Goal: Transaction & Acquisition: Book appointment/travel/reservation

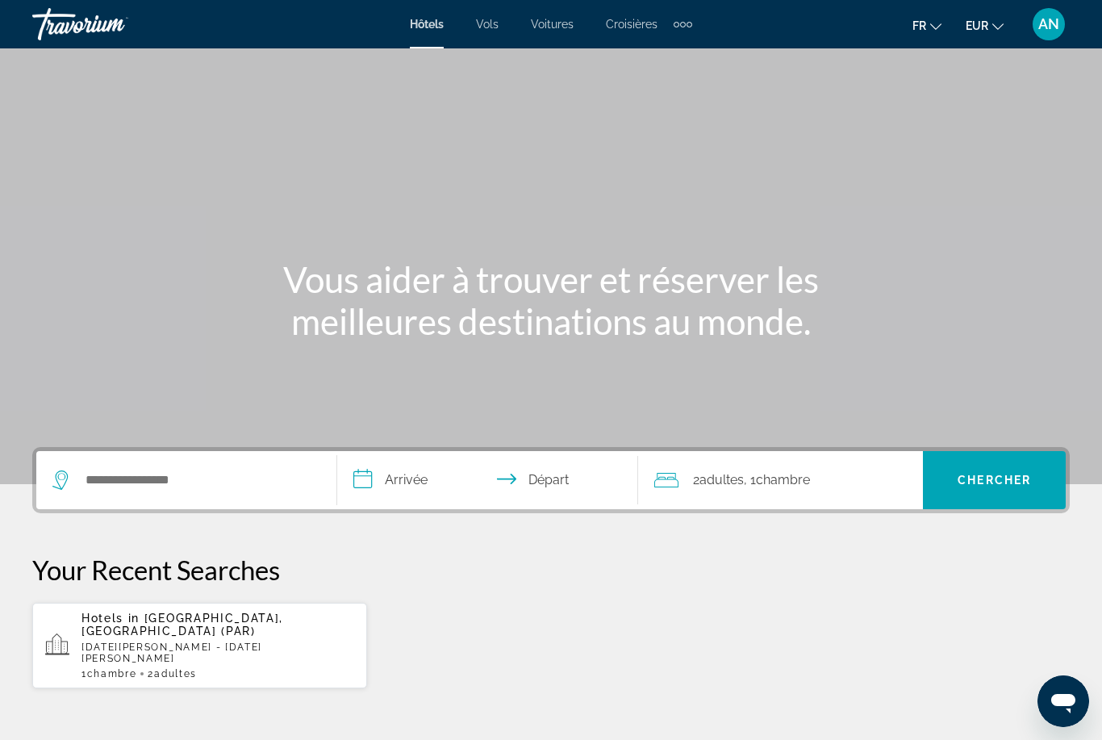
click at [1046, 27] on span "AN" at bounding box center [1048, 24] width 21 height 16
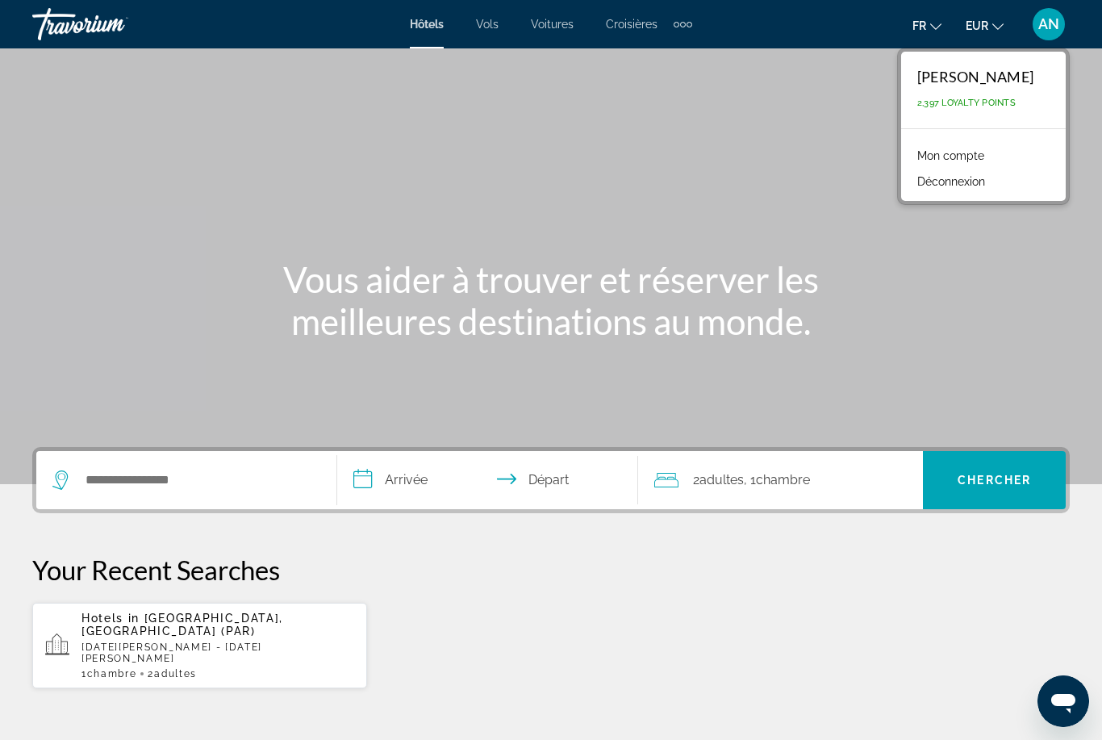
click at [992, 156] on link "Mon compte" at bounding box center [950, 155] width 83 height 21
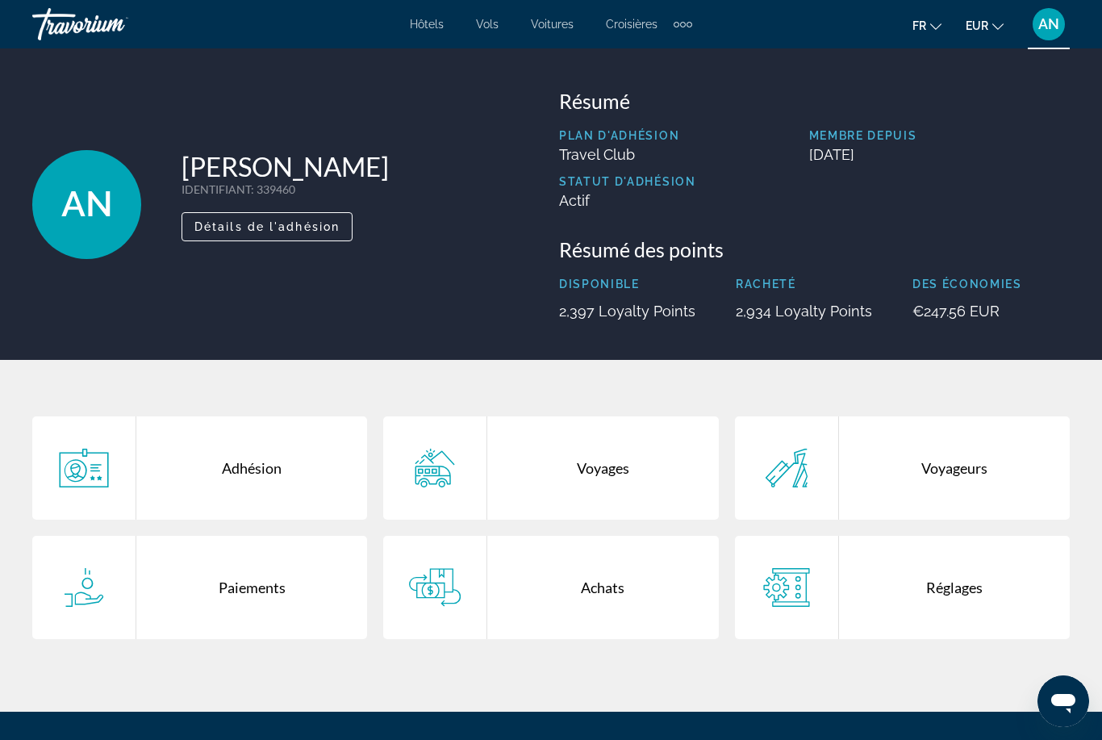
click at [281, 598] on div "Paiements" at bounding box center [251, 587] width 231 height 103
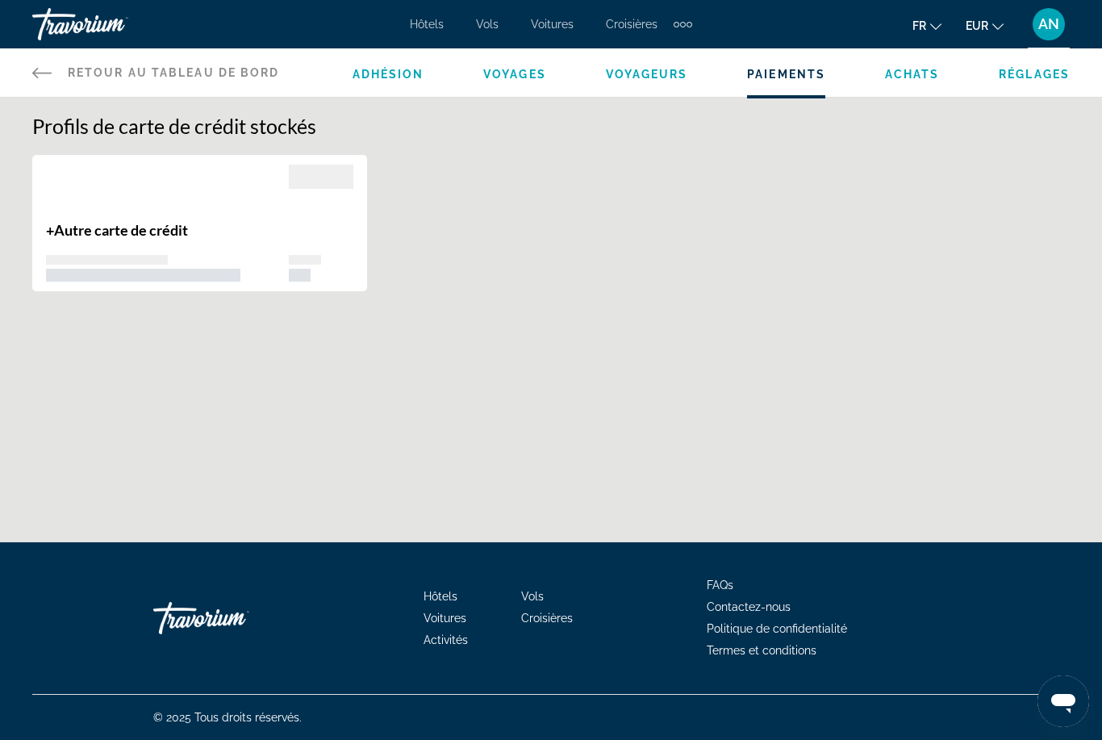
click at [411, 73] on span "Adhésion" at bounding box center [389, 74] width 72 height 13
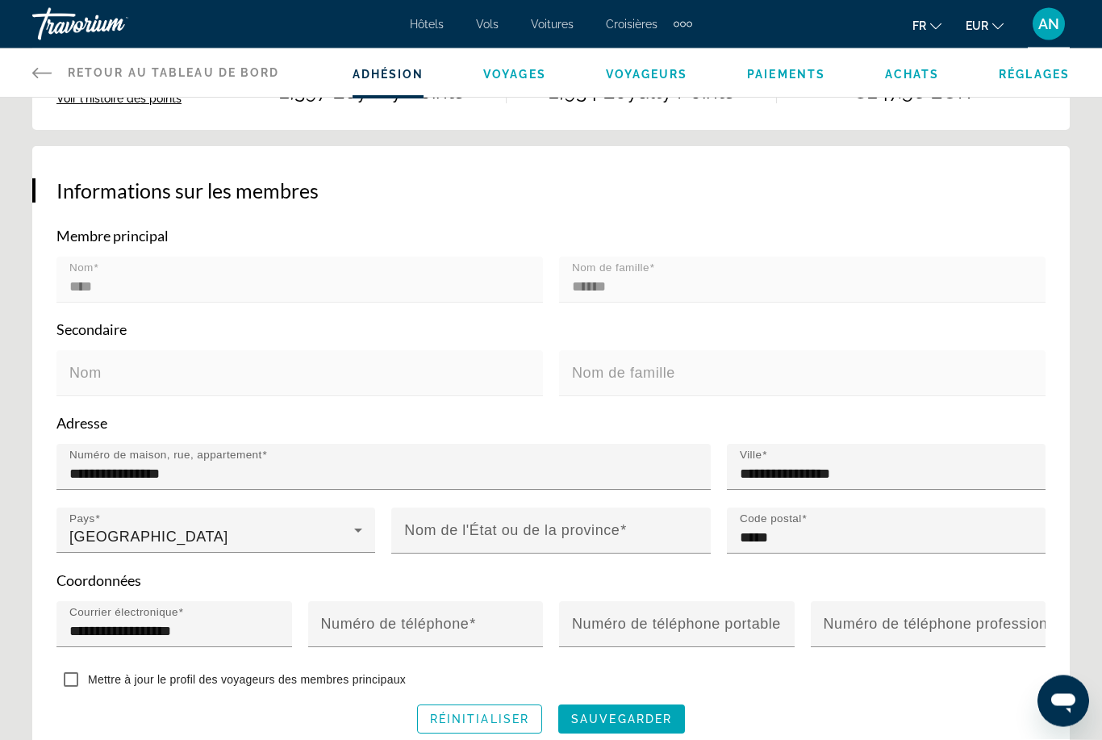
scroll to position [265, 0]
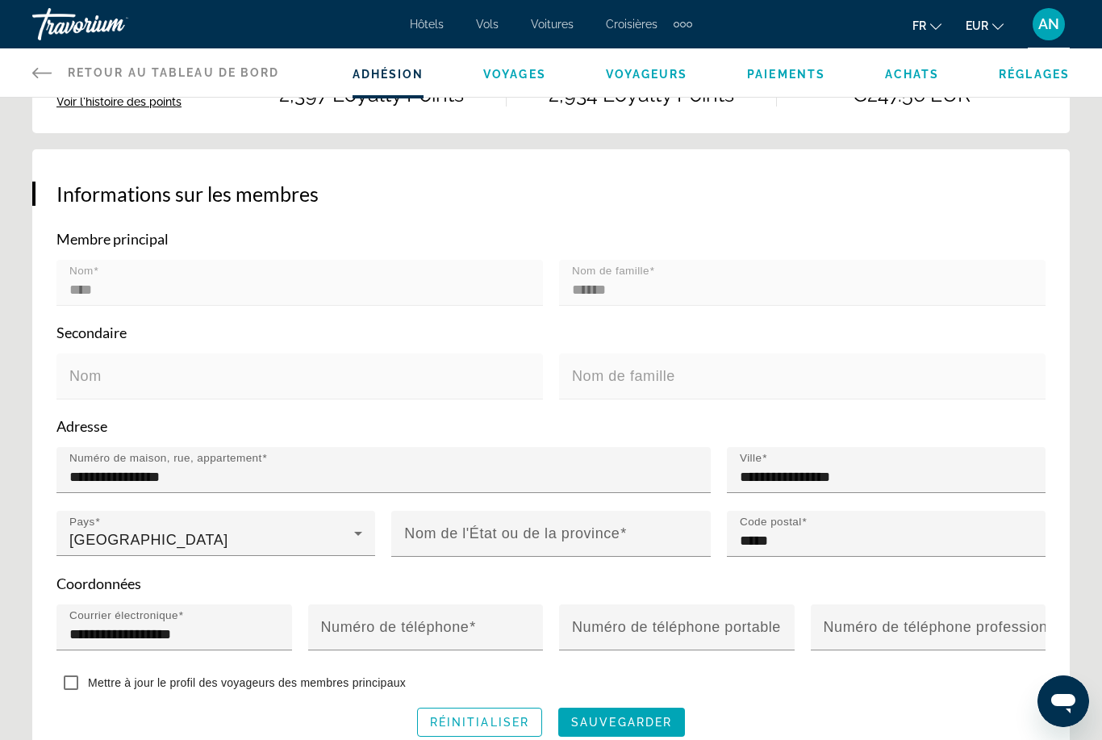
click at [779, 76] on span "Paiements" at bounding box center [786, 74] width 78 height 13
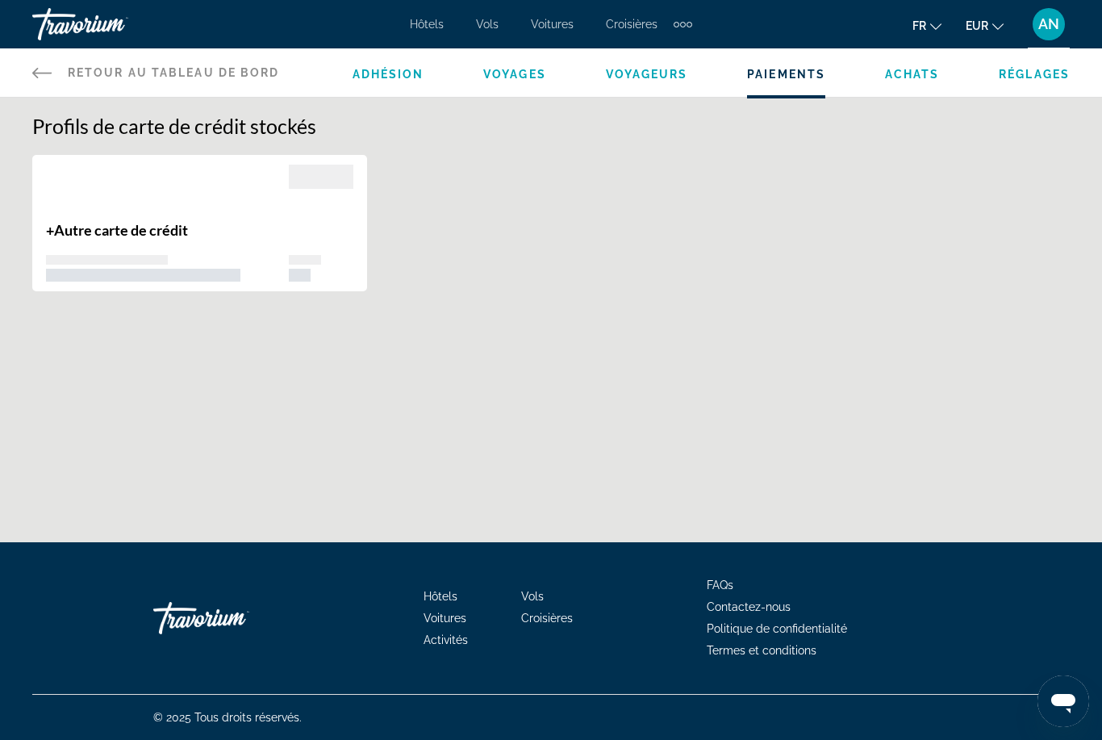
click at [913, 74] on span "Achats" at bounding box center [912, 74] width 55 height 13
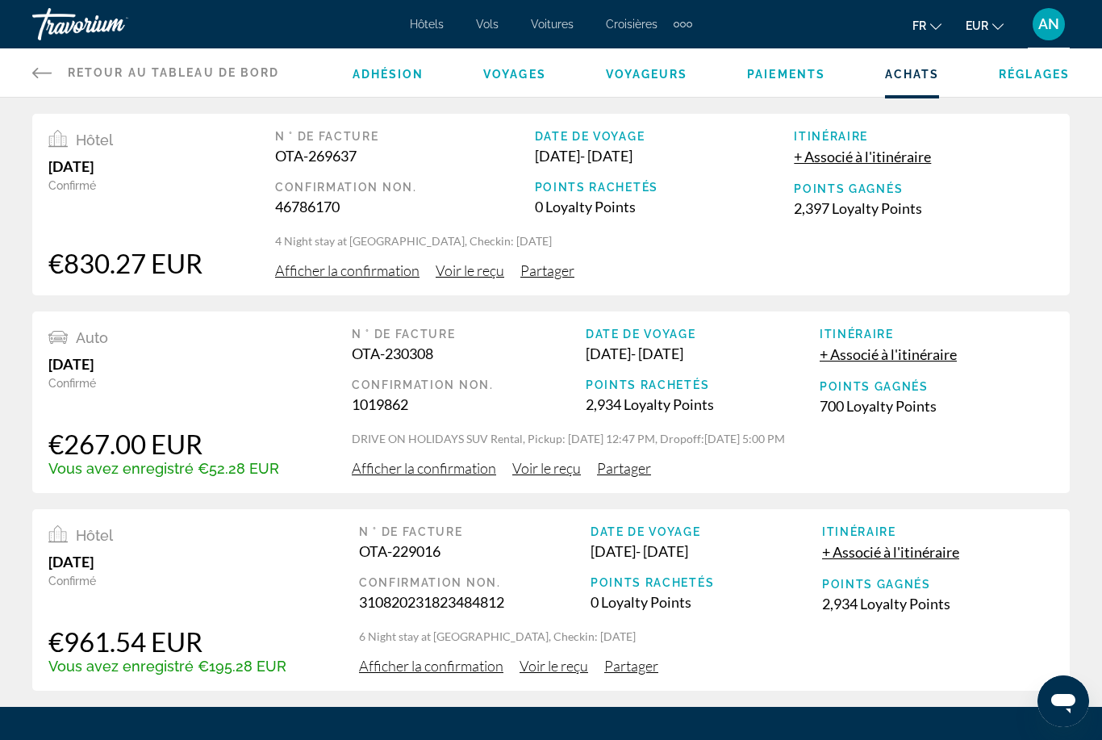
click at [1057, 72] on span "Réglages" at bounding box center [1034, 74] width 71 height 13
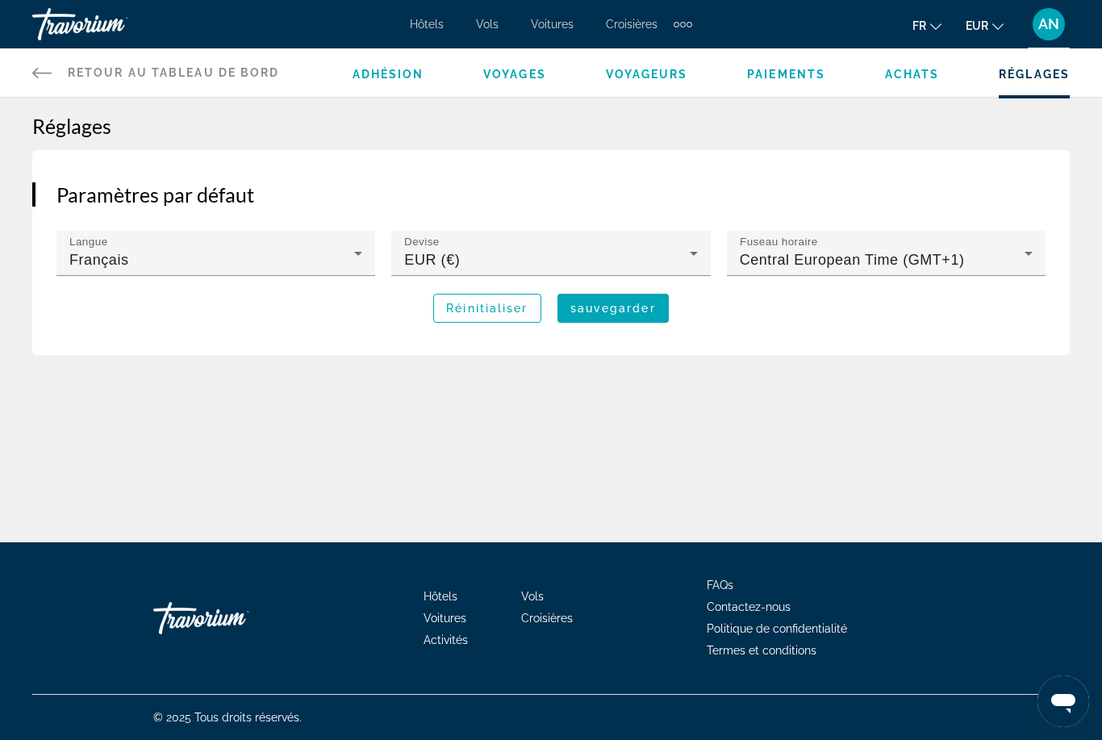
click at [637, 77] on span "Voyageurs" at bounding box center [647, 74] width 82 height 13
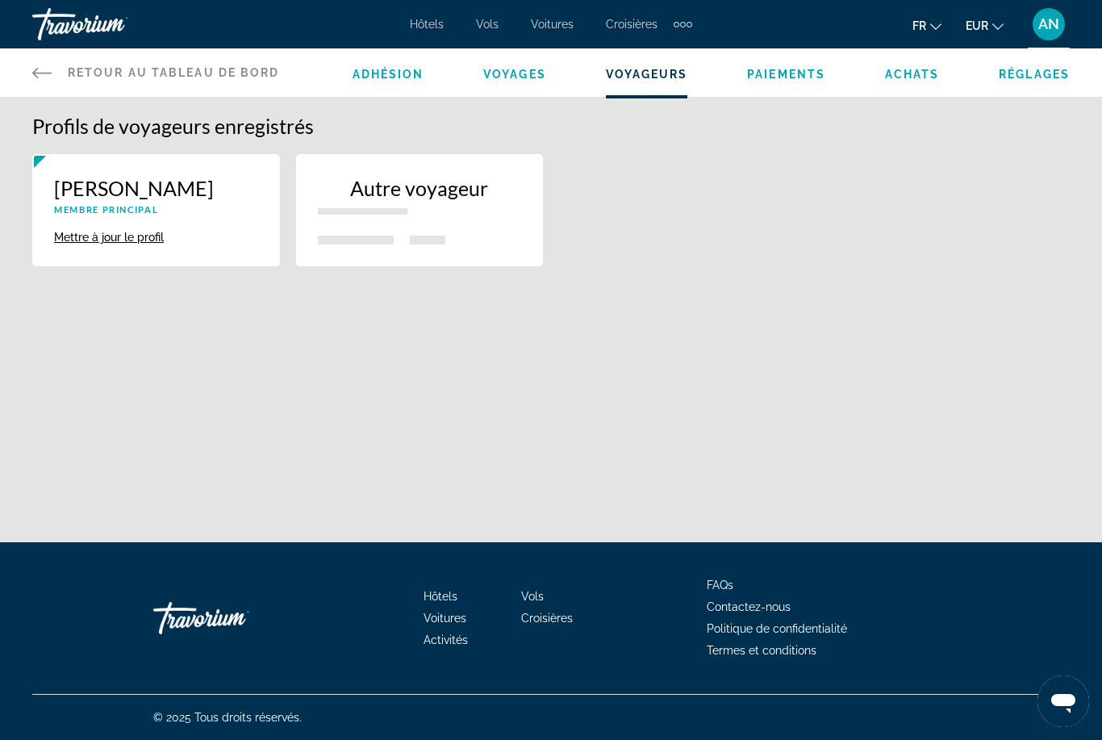
click at [496, 90] on div "Adhésion Voyages Voyageurs Paiements Achats Réglages" at bounding box center [712, 72] width 718 height 48
click at [516, 77] on span "Voyages" at bounding box center [514, 74] width 63 height 13
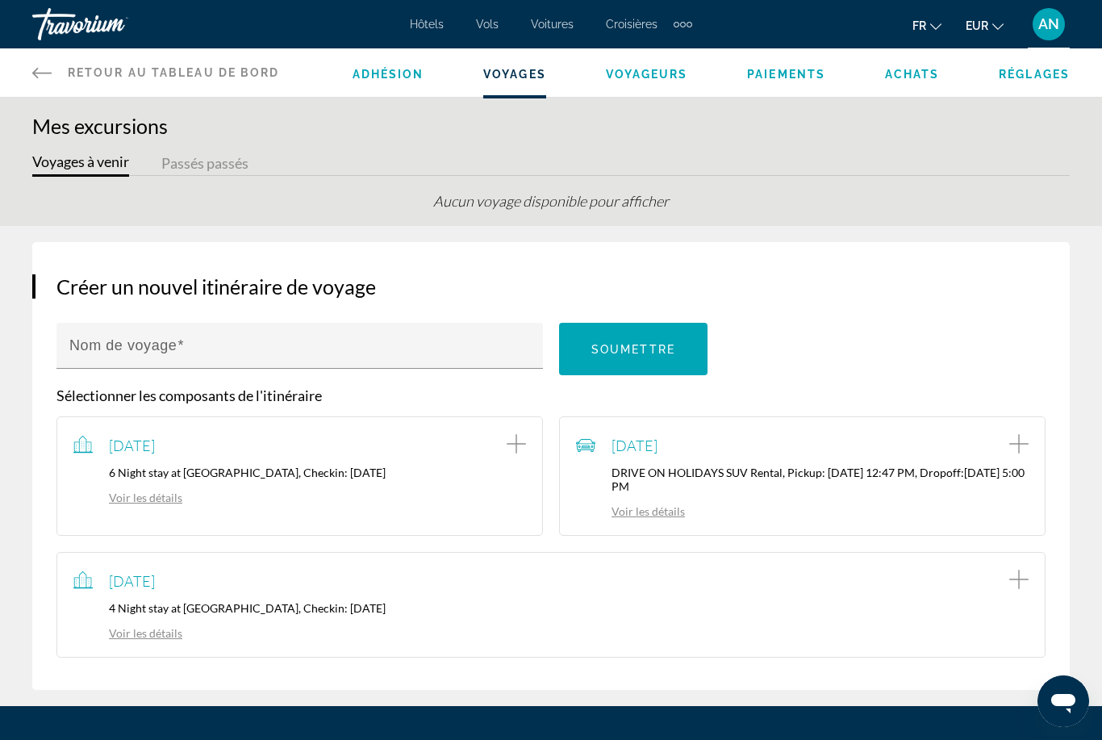
click at [407, 71] on span "Adhésion" at bounding box center [389, 74] width 72 height 13
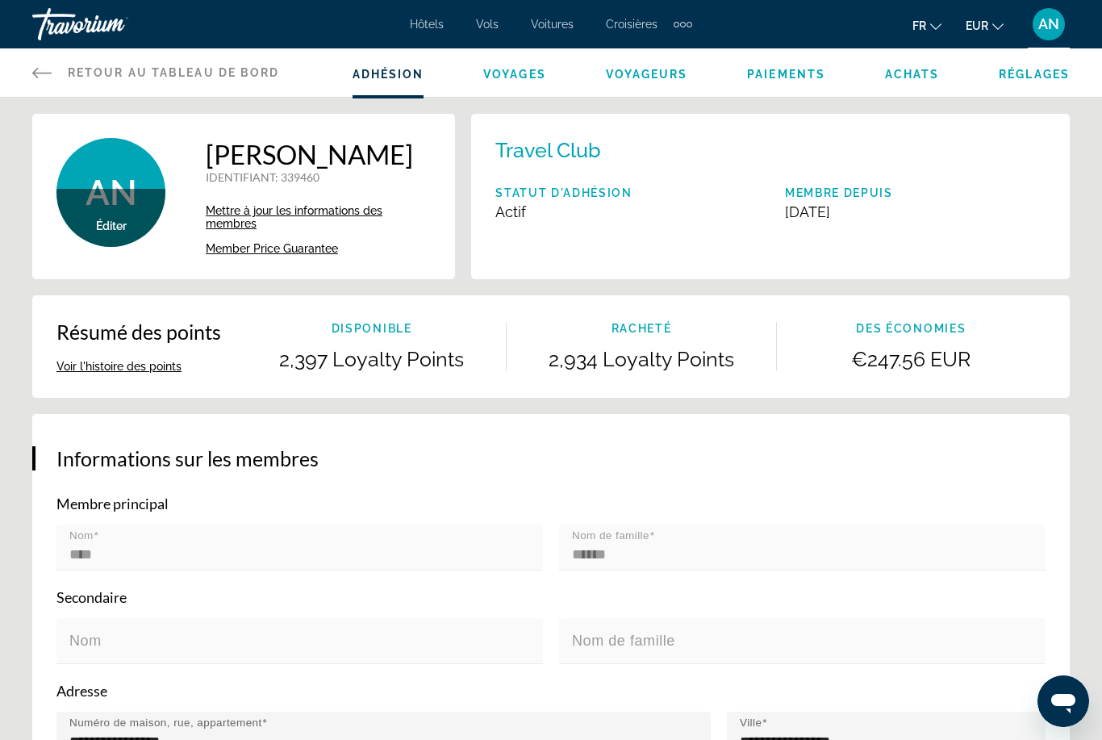
click at [1049, 25] on span "AN" at bounding box center [1048, 24] width 21 height 16
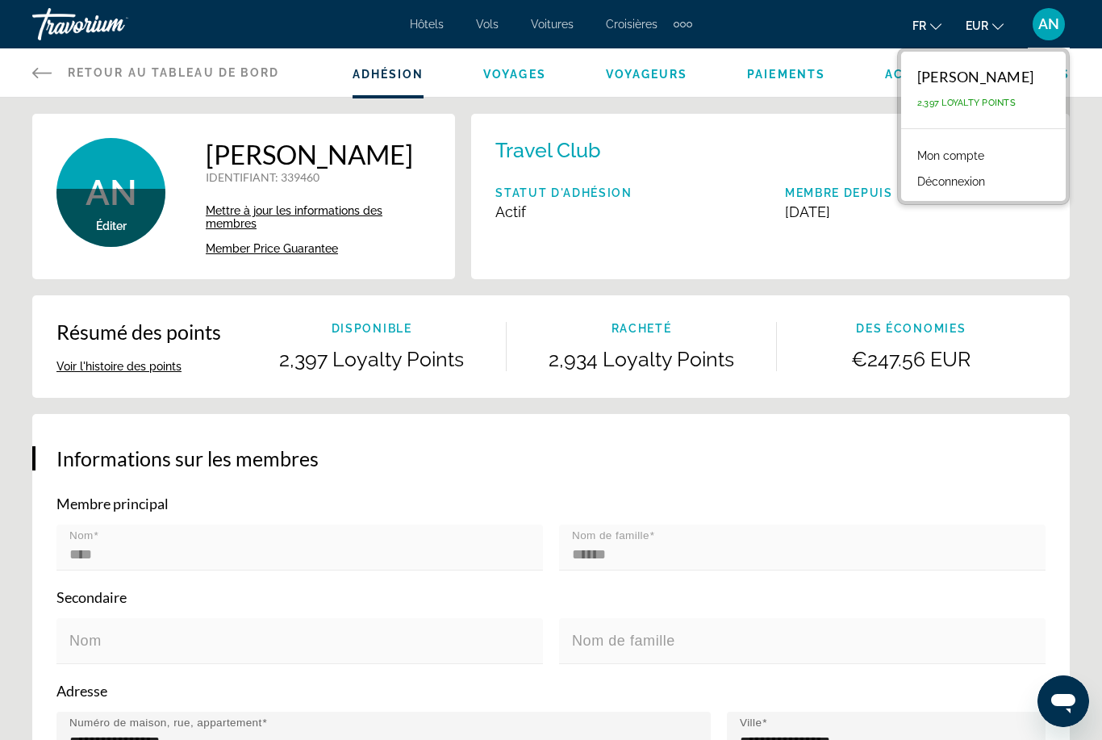
click at [1007, 92] on div "Alex Nourel 2,397 Loyalty Points" at bounding box center [983, 90] width 165 height 77
click at [981, 158] on link "Mon compte" at bounding box center [950, 155] width 83 height 21
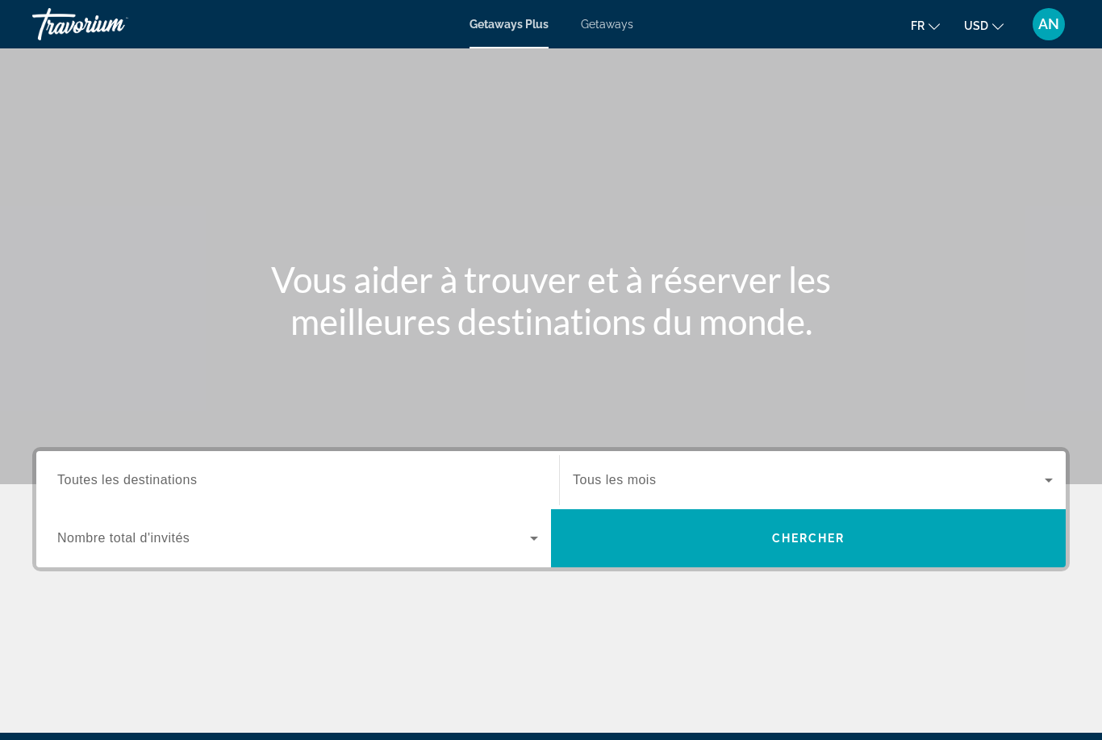
click at [486, 479] on input "Destination Toutes les destinations" at bounding box center [297, 480] width 481 height 19
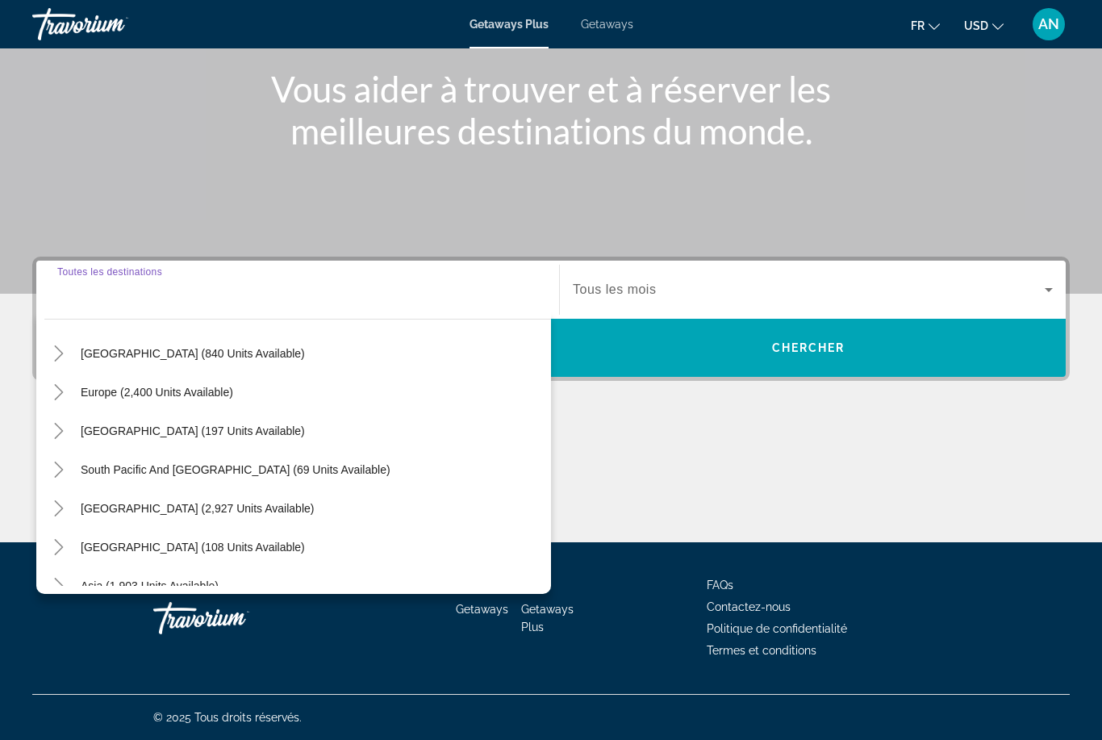
scroll to position [157, 0]
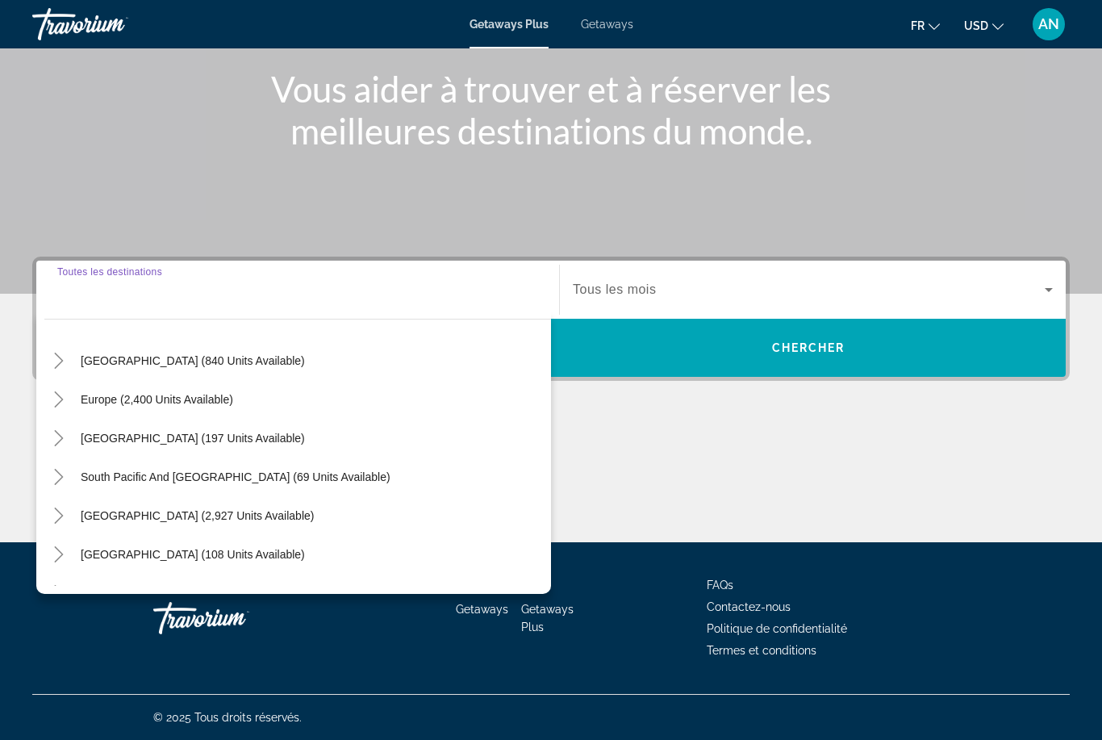
click at [65, 400] on icon "Toggle Europe (2,400 units available)" at bounding box center [59, 399] width 16 height 16
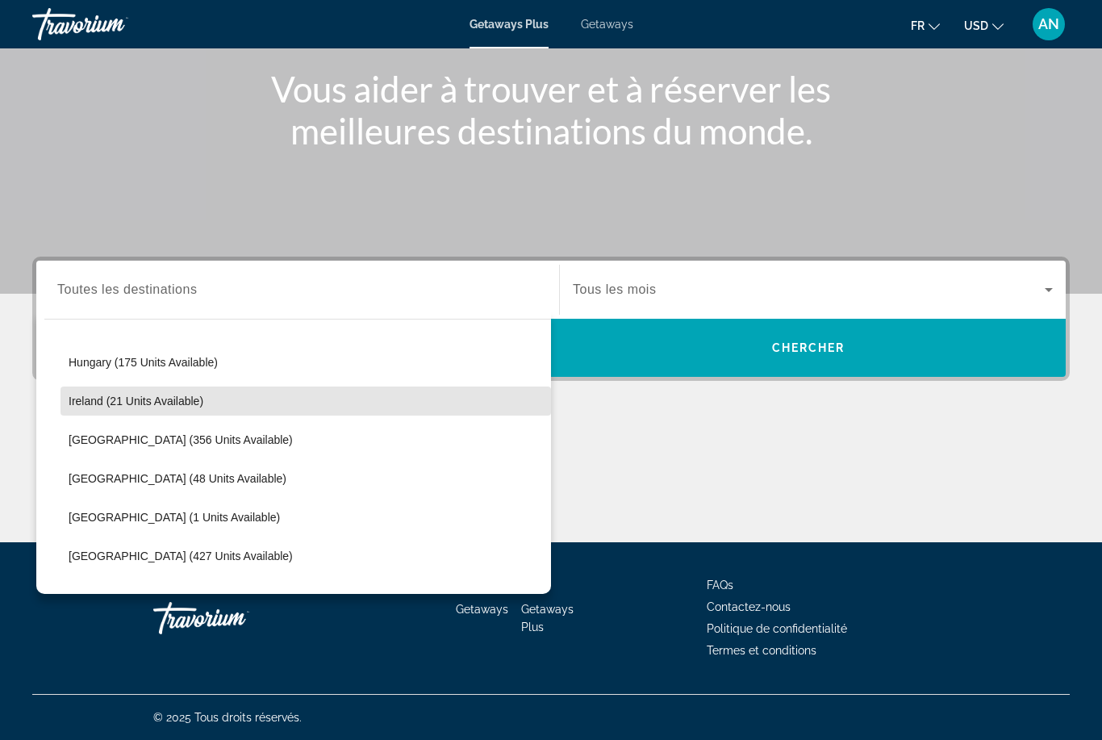
scroll to position [507, 0]
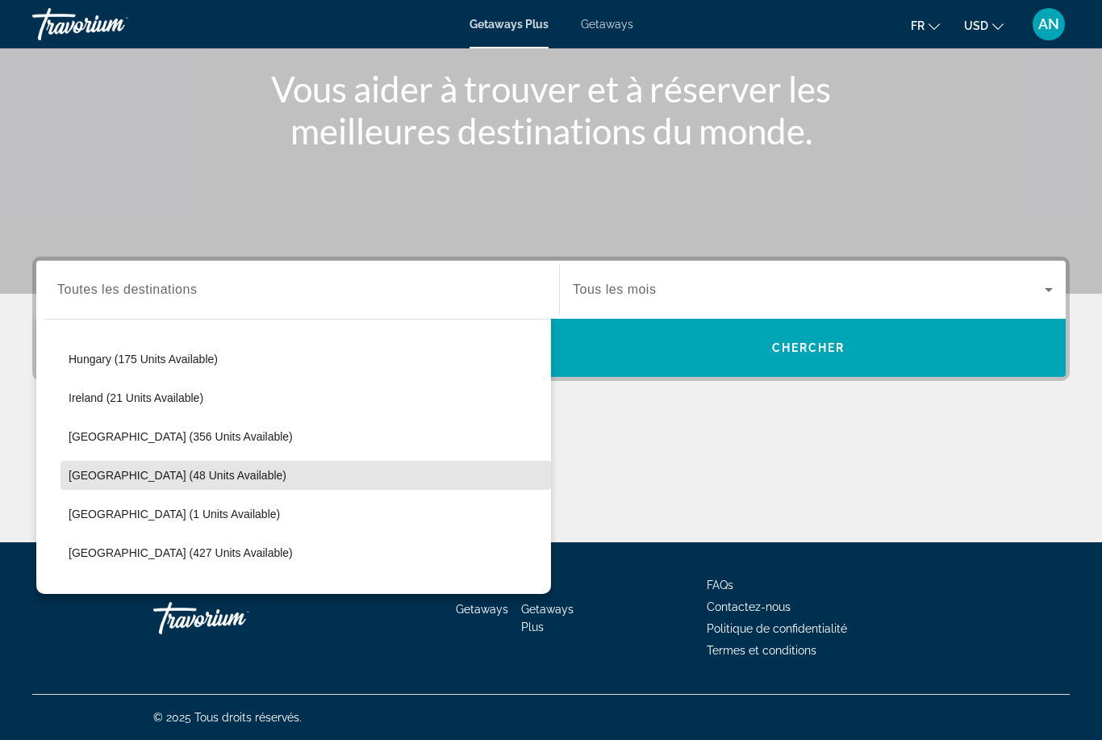
click at [226, 478] on span "Search widget" at bounding box center [306, 475] width 491 height 39
type input "**********"
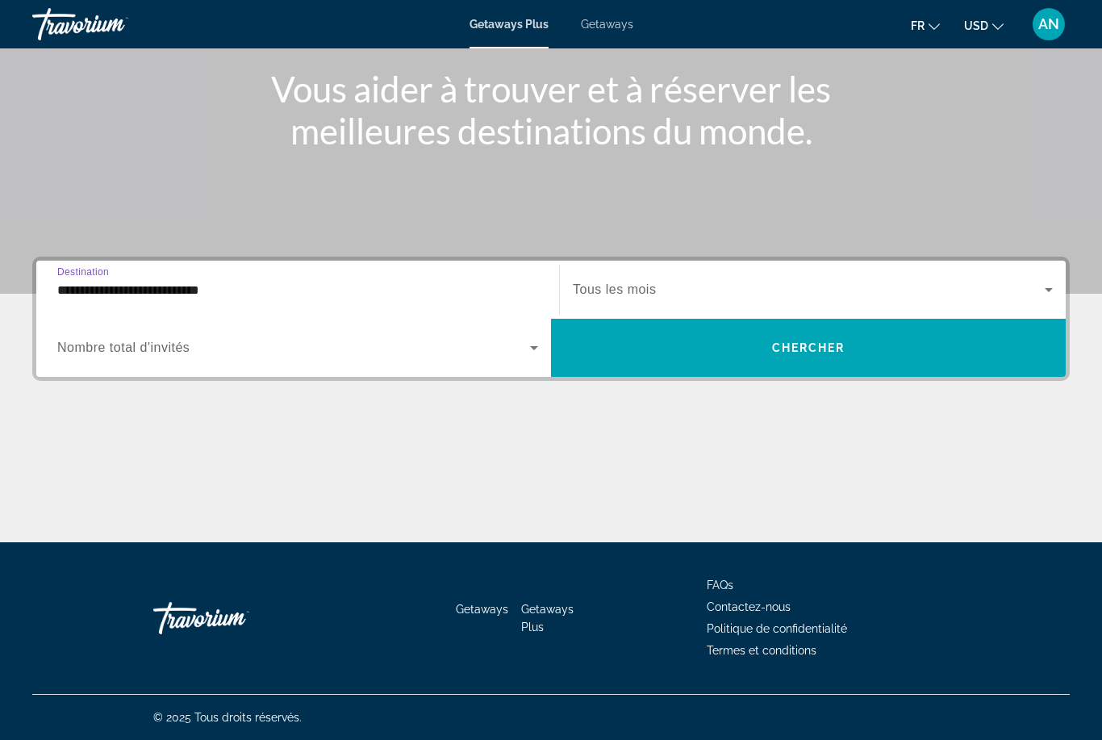
click at [692, 284] on span "Search widget" at bounding box center [809, 289] width 472 height 19
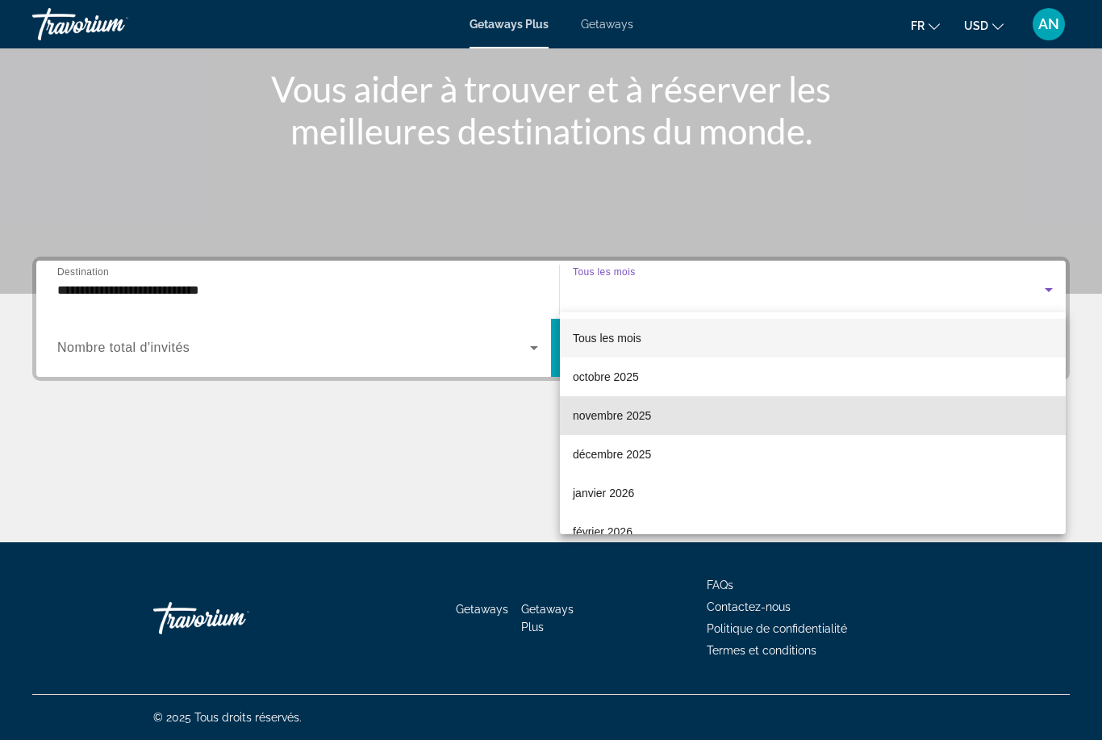
click at [676, 422] on mat-option "novembre 2025" at bounding box center [813, 415] width 506 height 39
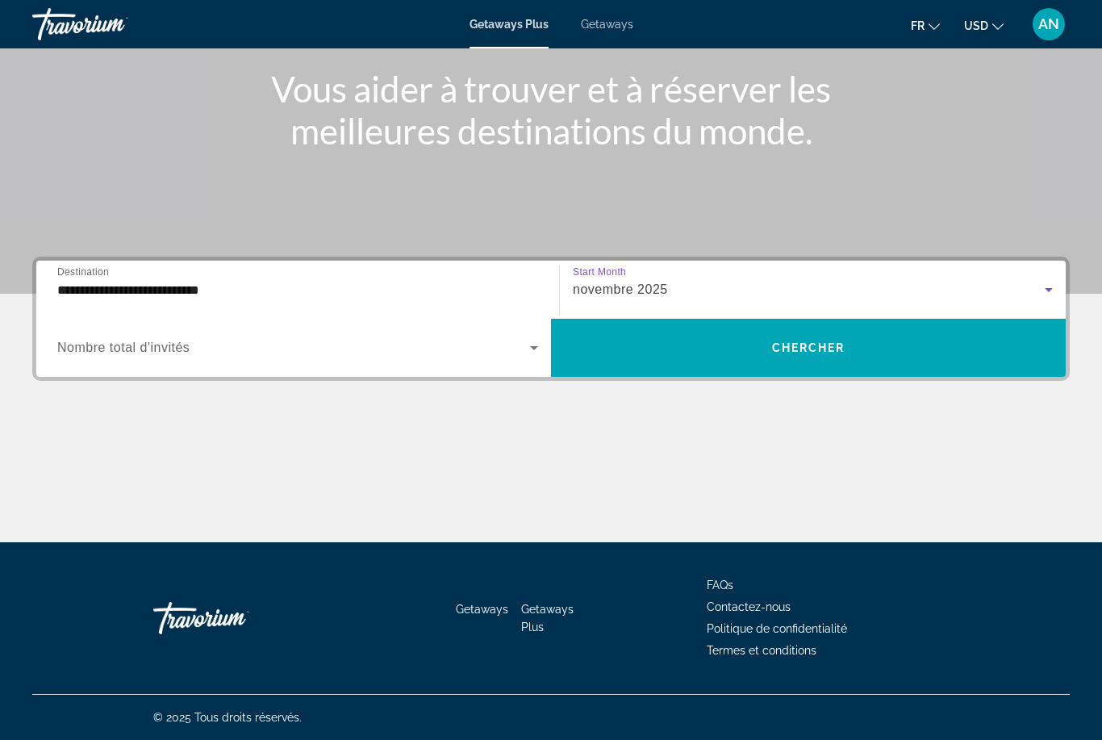
click at [778, 338] on span "Search widget" at bounding box center [808, 347] width 515 height 39
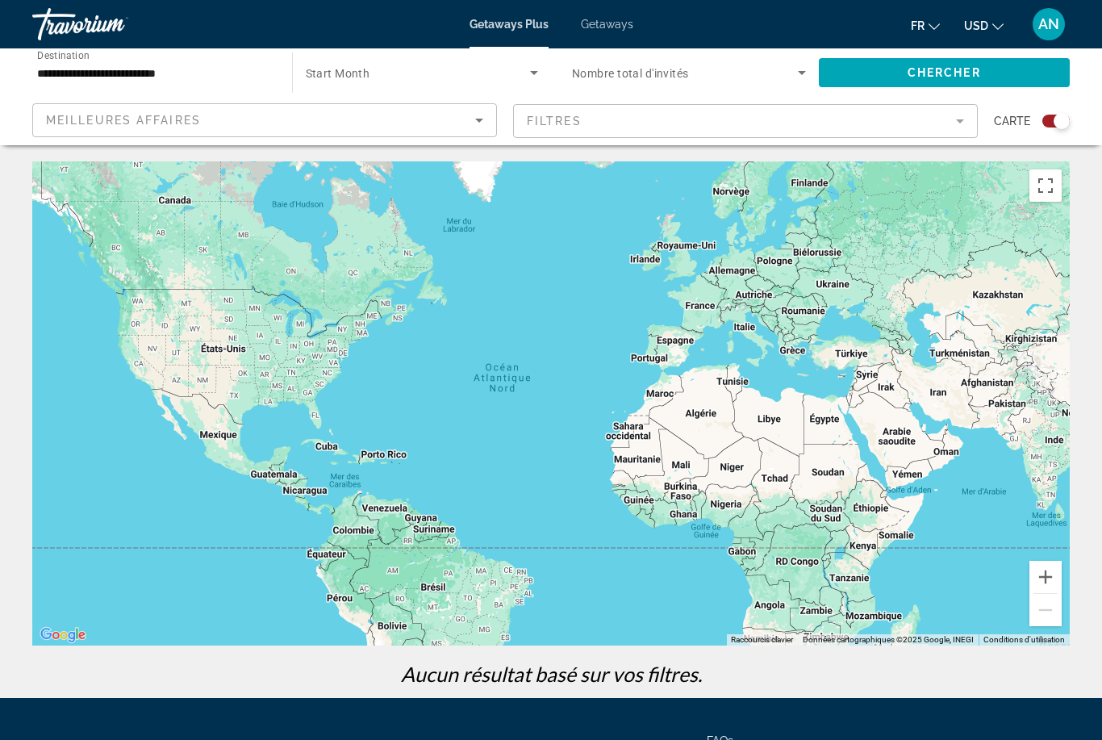
click at [485, 125] on icon "Sort by" at bounding box center [479, 120] width 19 height 19
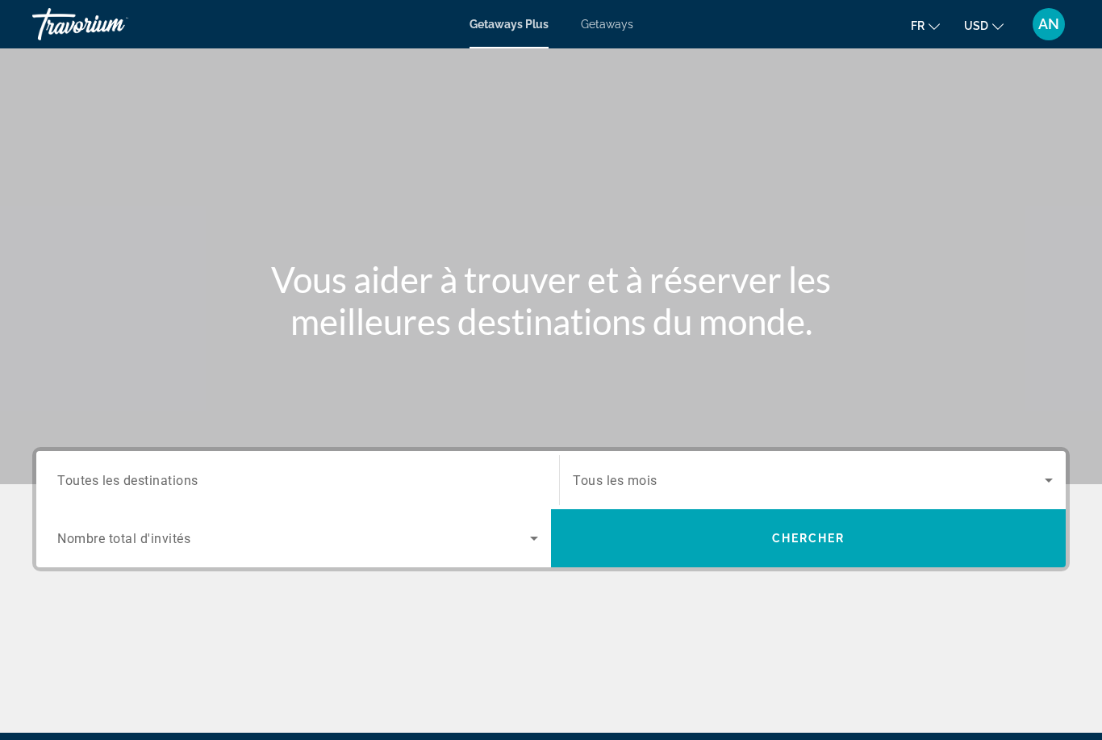
click at [500, 474] on input "Destination Toutes les destinations" at bounding box center [297, 480] width 481 height 19
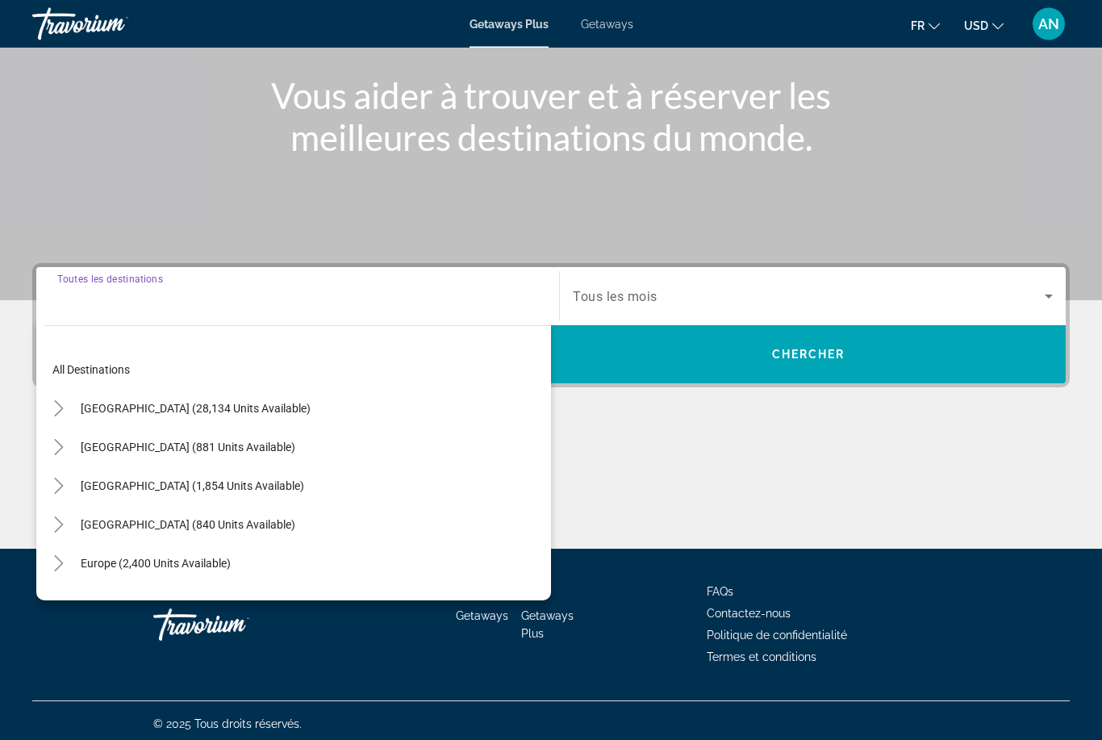
scroll to position [190, 0]
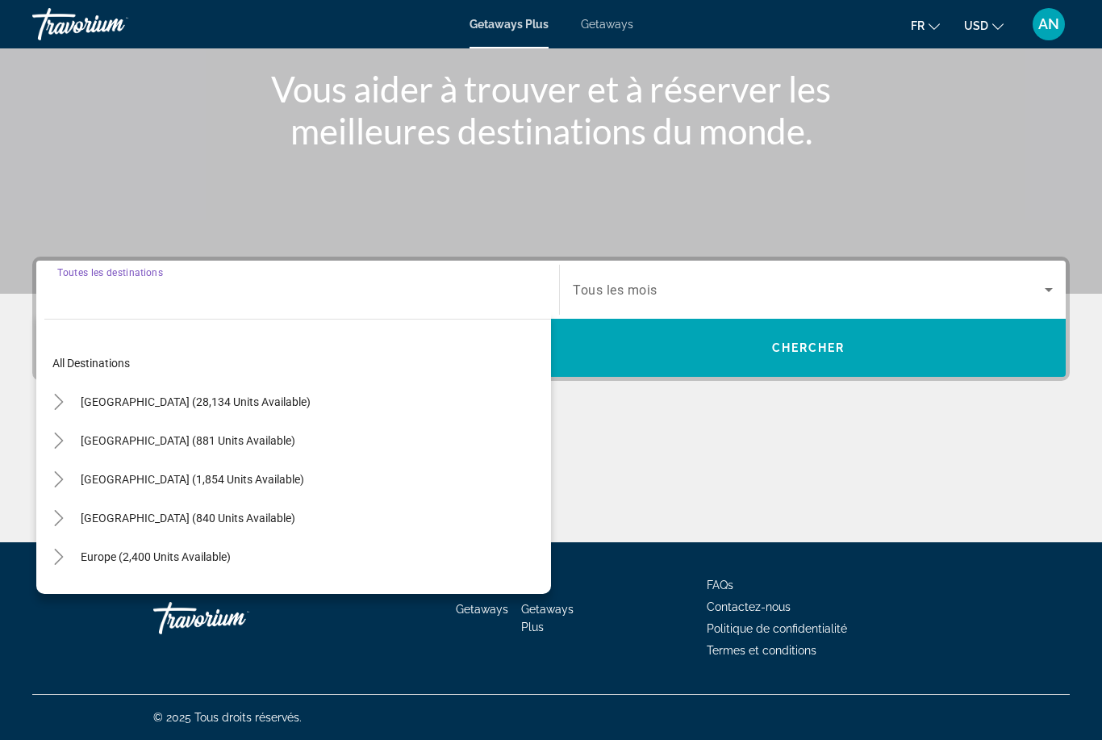
click at [57, 552] on icon "Toggle Europe (2,400 units available)" at bounding box center [58, 557] width 9 height 16
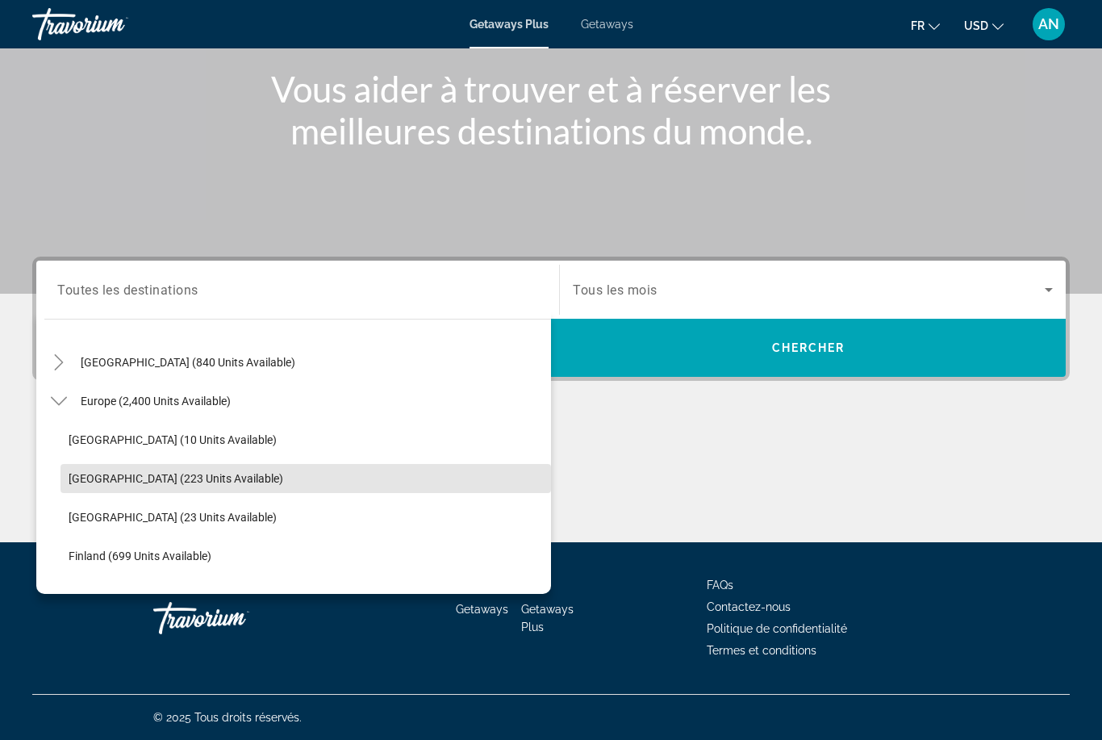
scroll to position [165, 0]
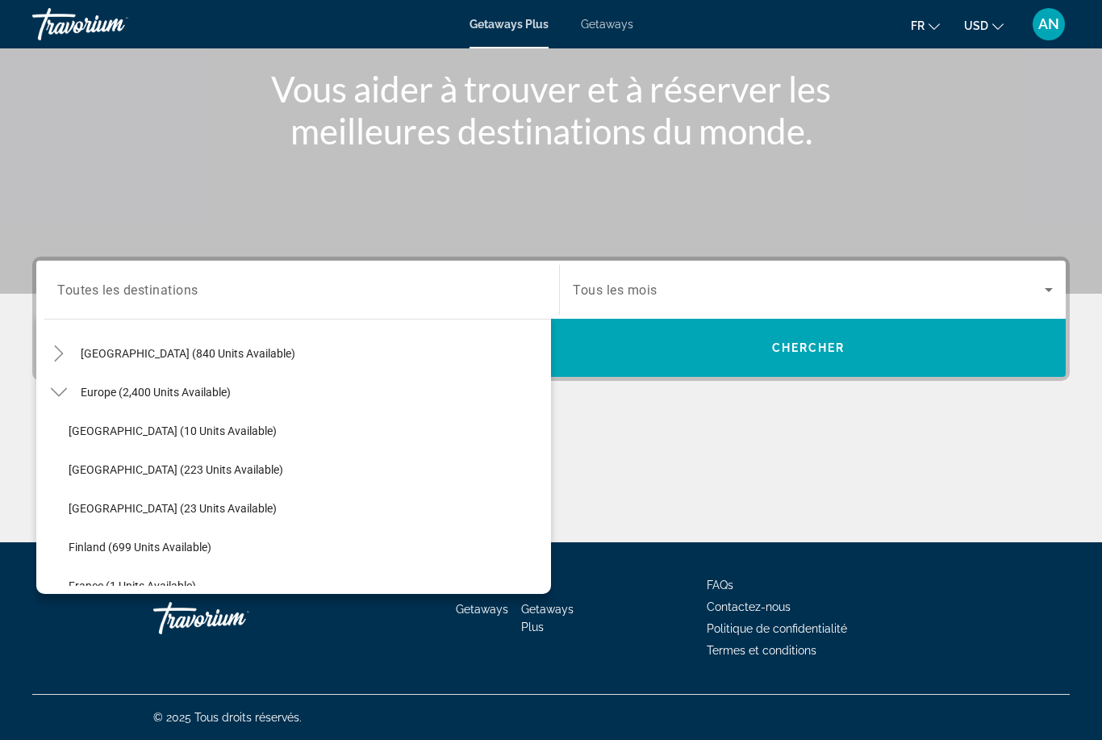
click at [205, 434] on span "Andorra (10 units available)" at bounding box center [173, 430] width 208 height 13
type input "**********"
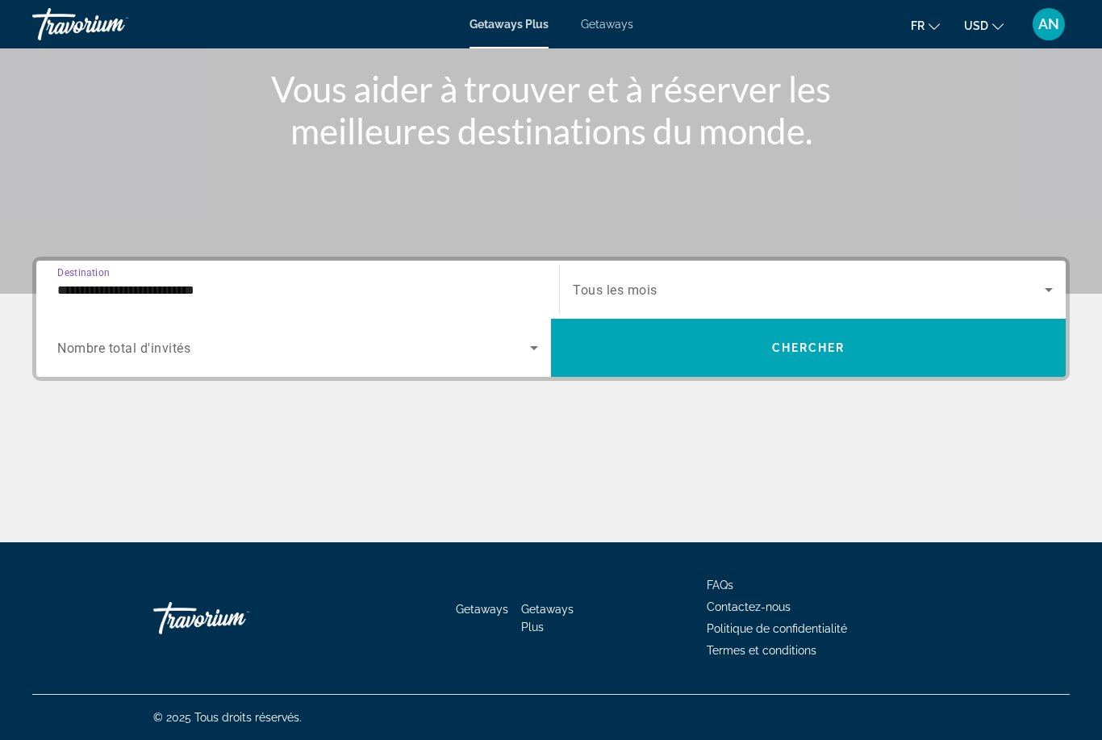
click at [703, 350] on span "Search widget" at bounding box center [808, 347] width 515 height 39
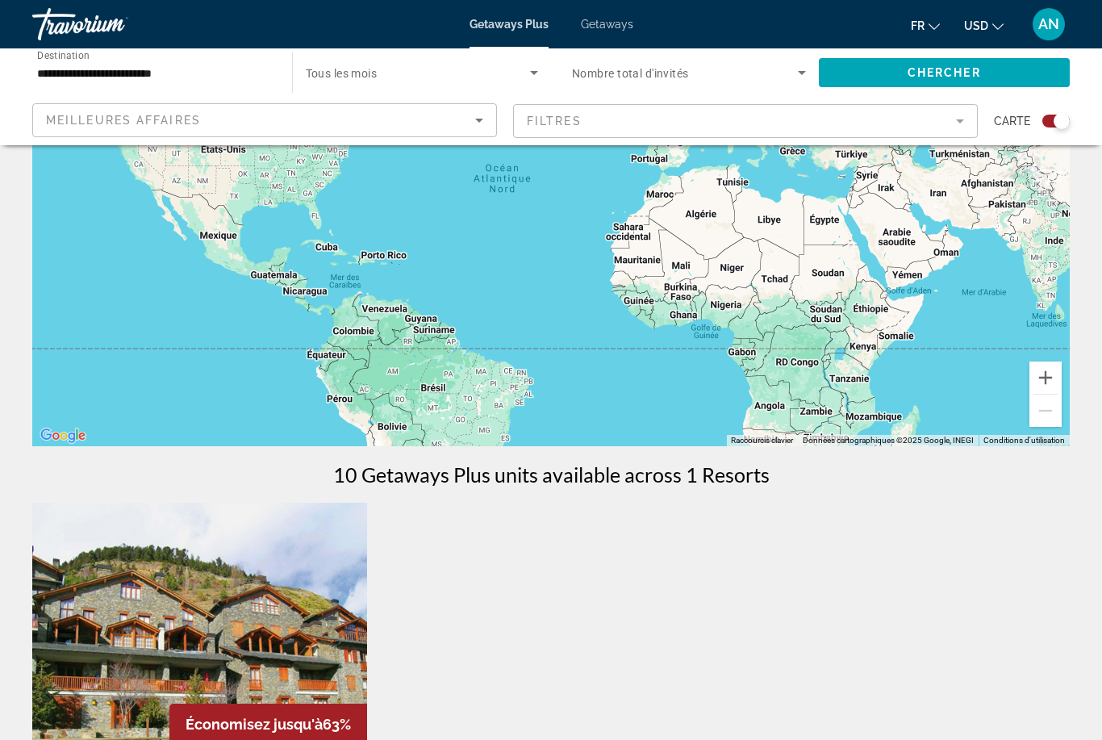
scroll to position [182, 0]
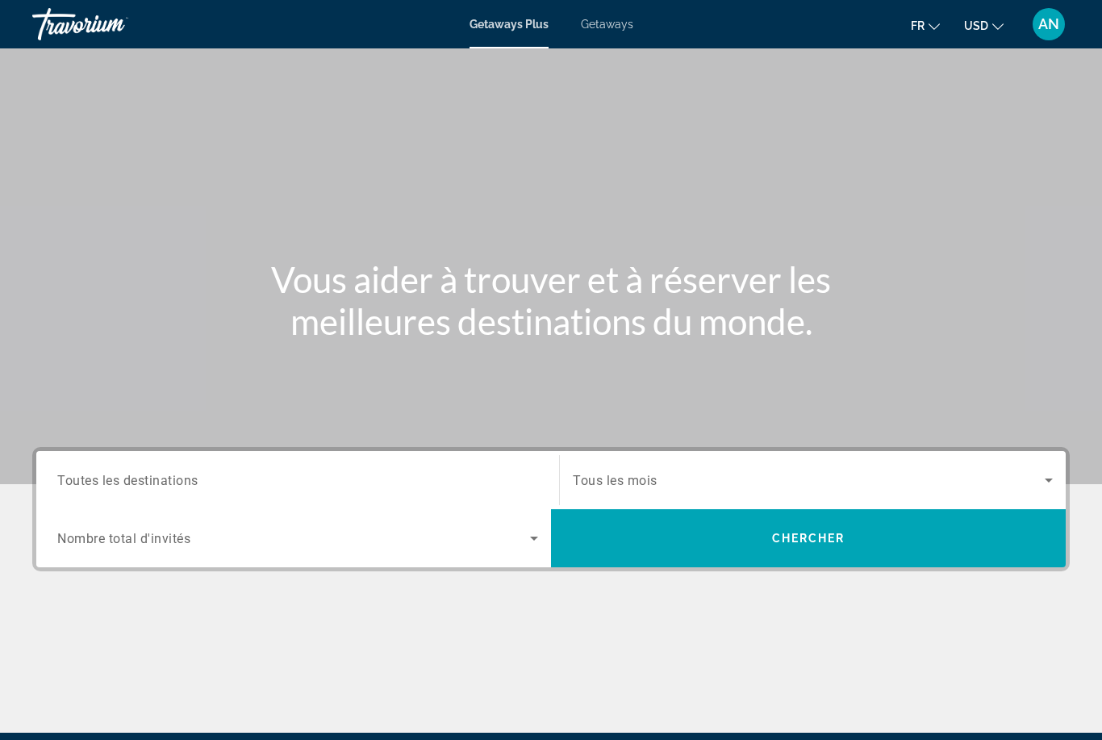
click at [382, 466] on div "Search widget" at bounding box center [297, 480] width 481 height 46
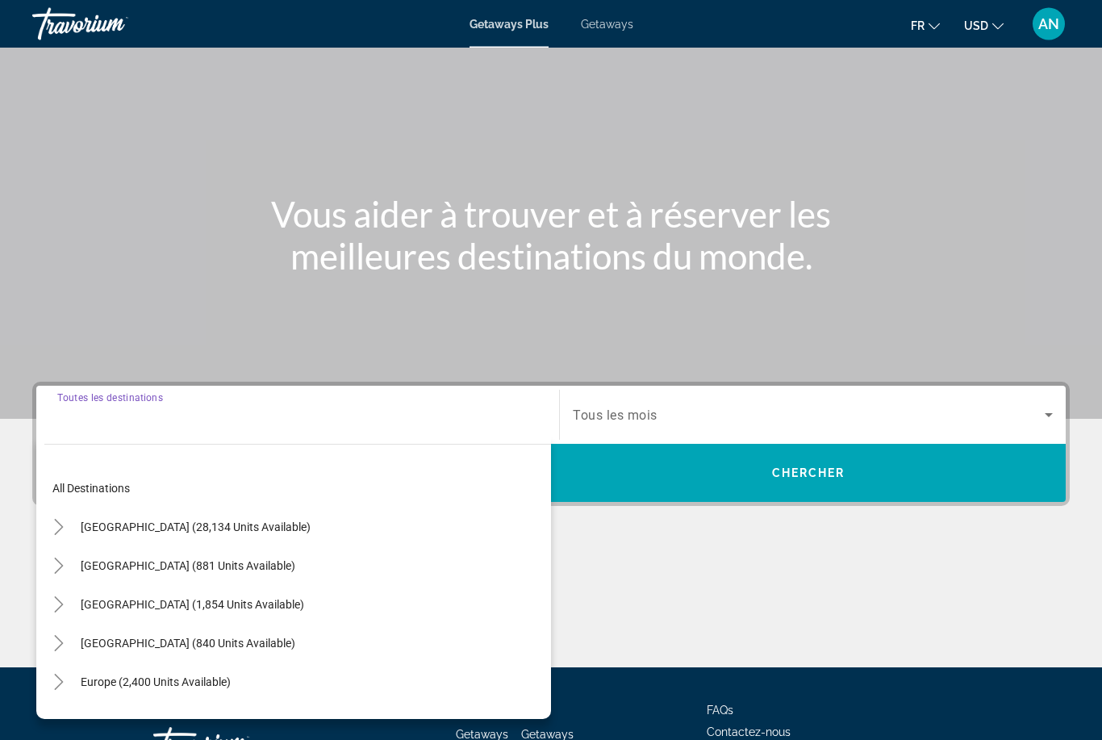
scroll to position [190, 0]
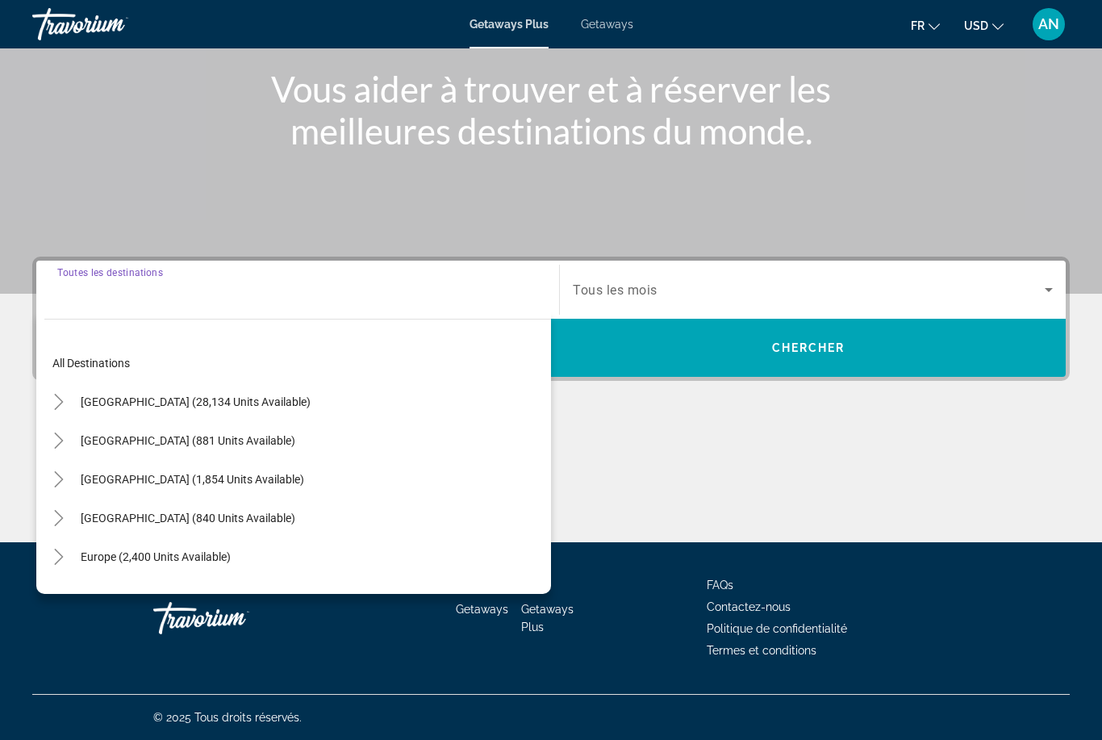
click at [59, 574] on span "Toggle Europe (2,400 units available)" at bounding box center [59, 556] width 39 height 39
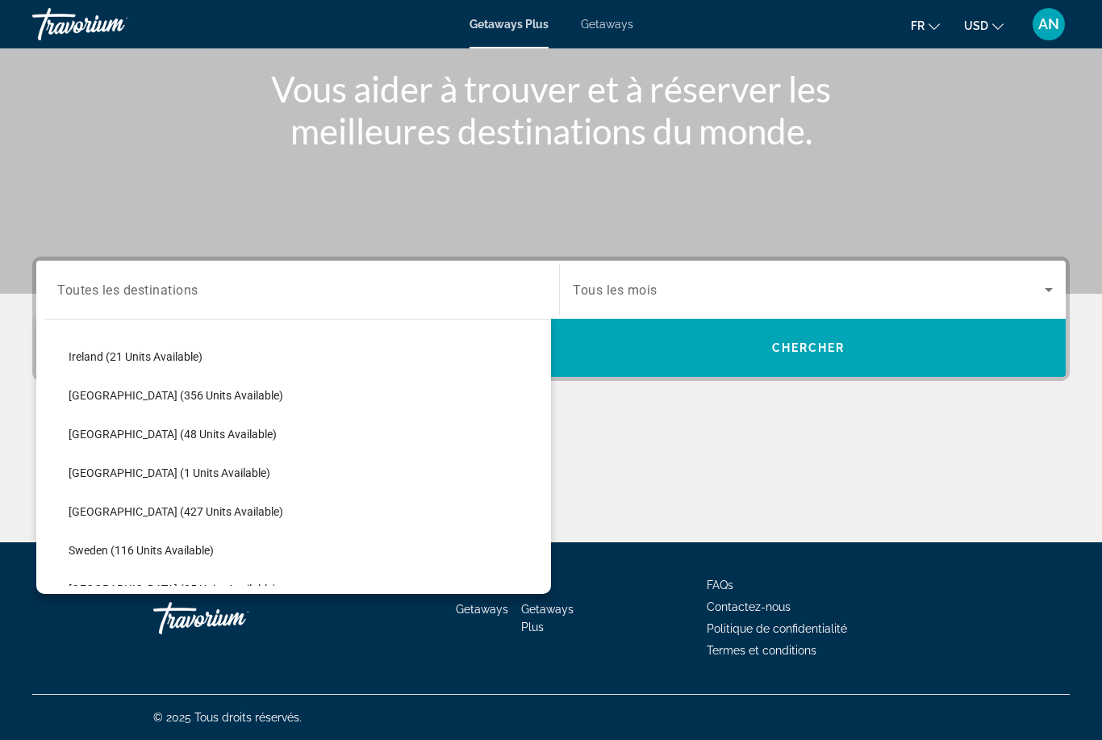
scroll to position [552, 0]
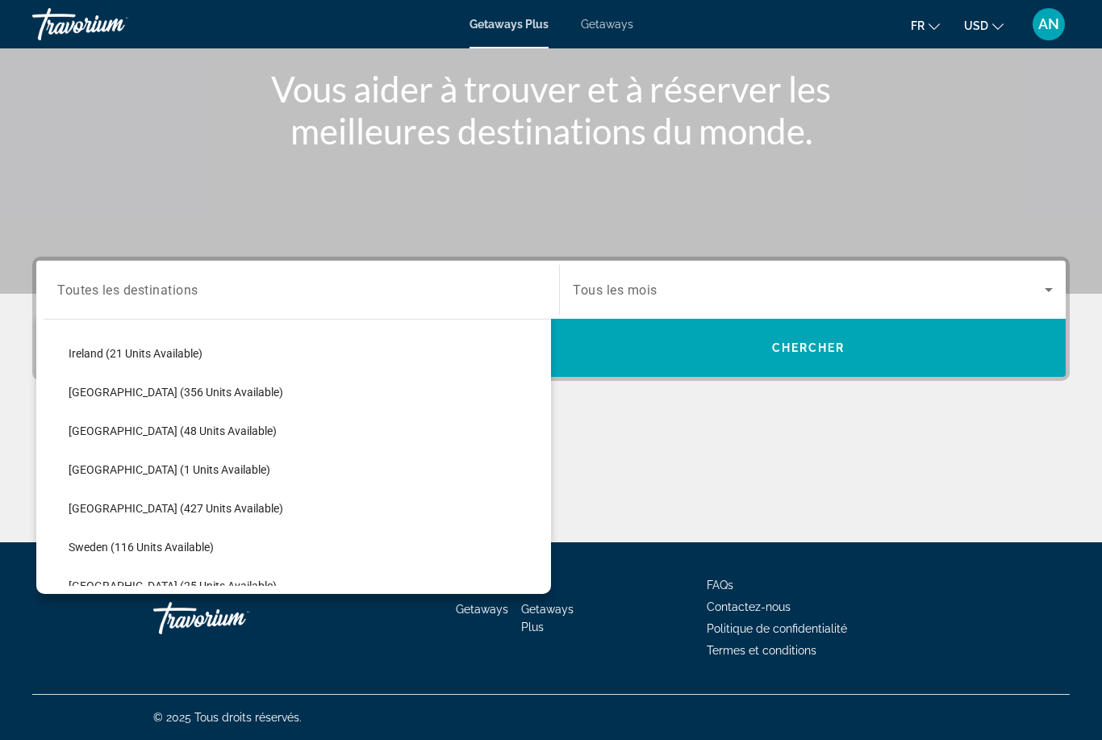
click at [186, 378] on span "Search widget" at bounding box center [306, 392] width 491 height 39
type input "**********"
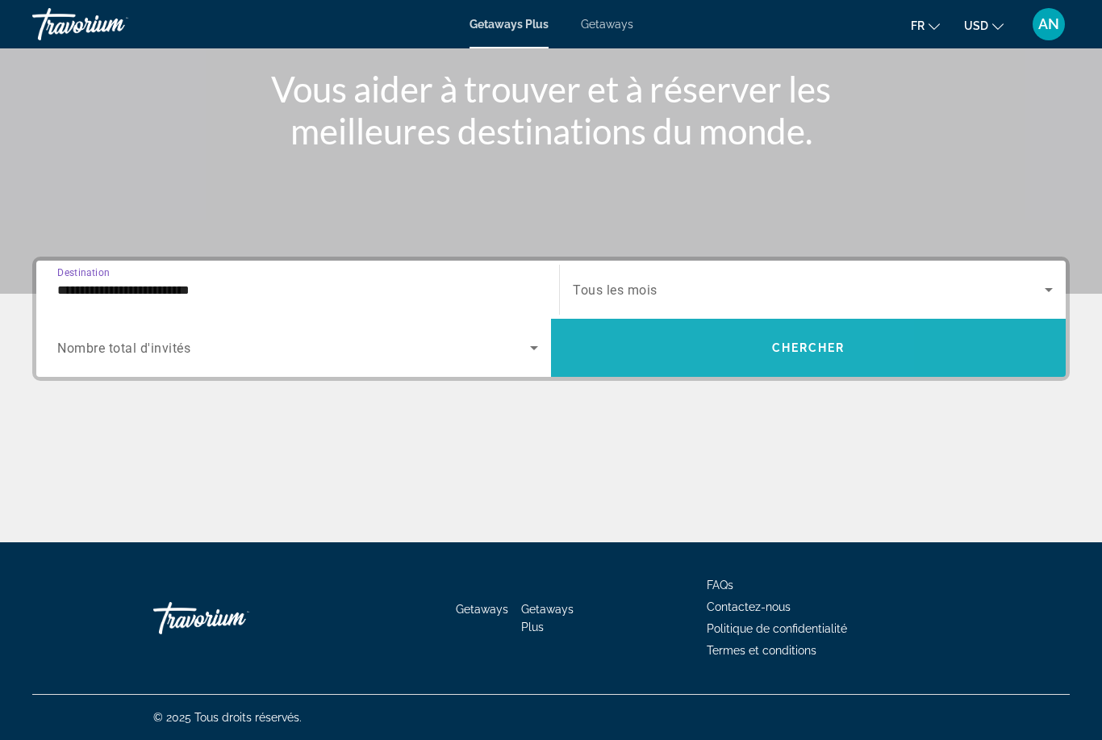
click at [684, 335] on span "Search widget" at bounding box center [808, 347] width 515 height 39
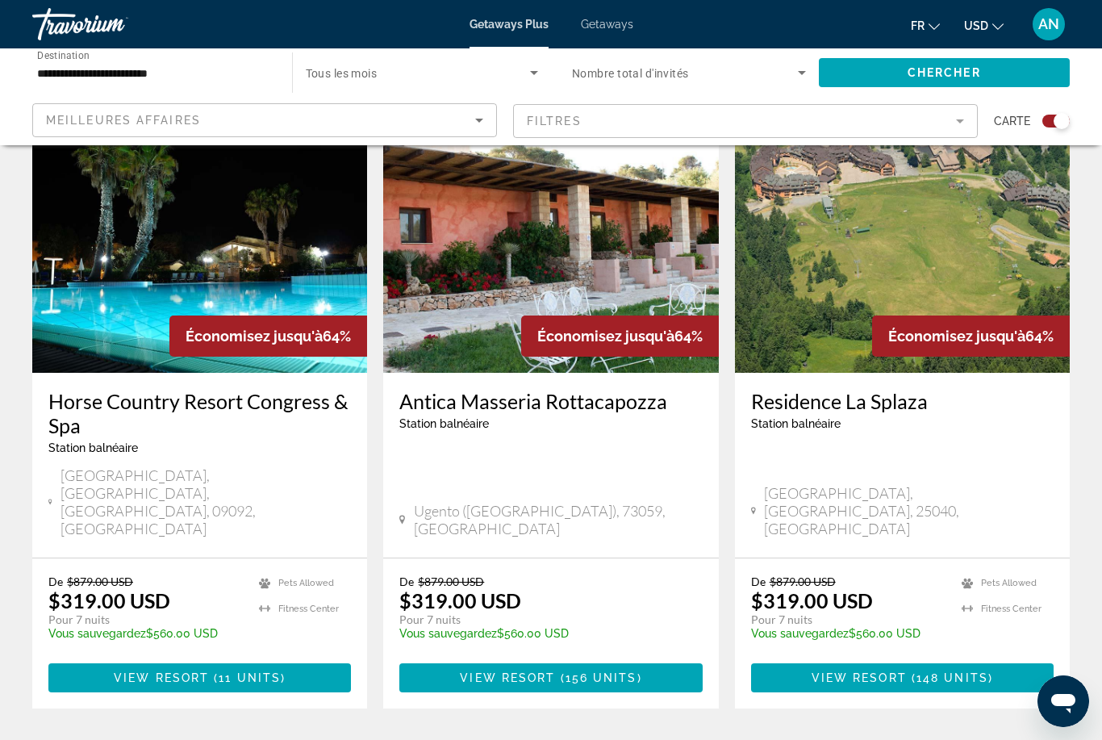
scroll to position [587, 0]
click at [1003, 19] on mat-icon "Change currency" at bounding box center [997, 24] width 11 height 11
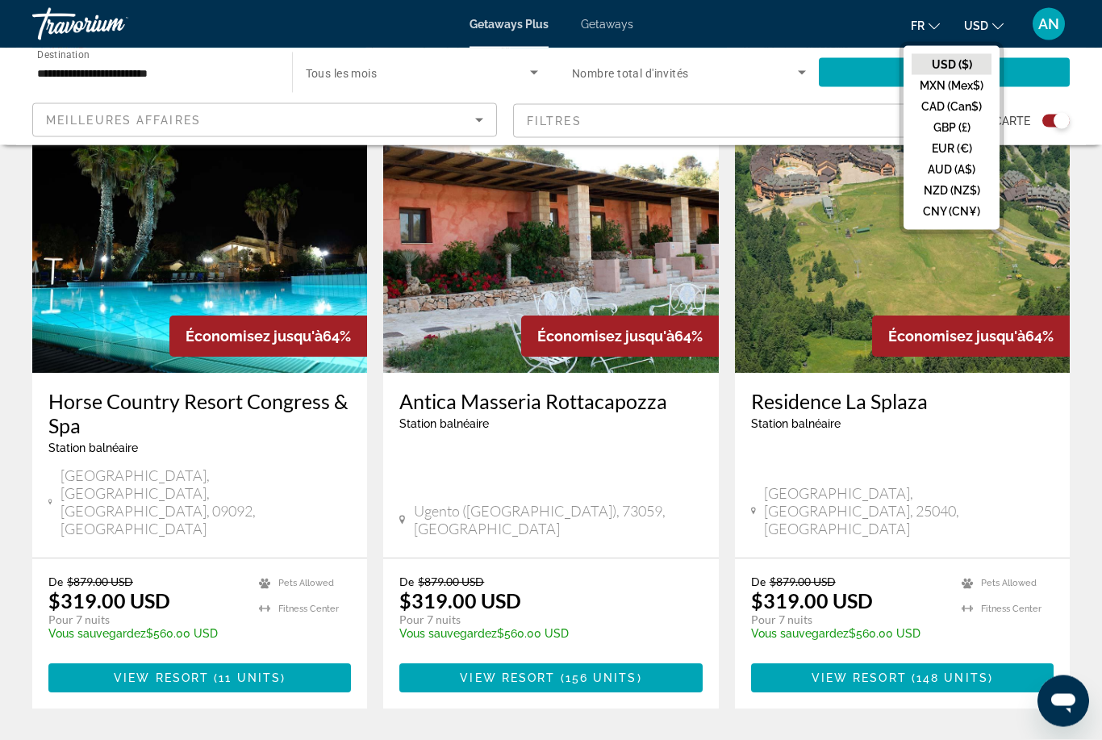
scroll to position [587, 0]
click at [975, 148] on button "EUR (€)" at bounding box center [952, 148] width 80 height 21
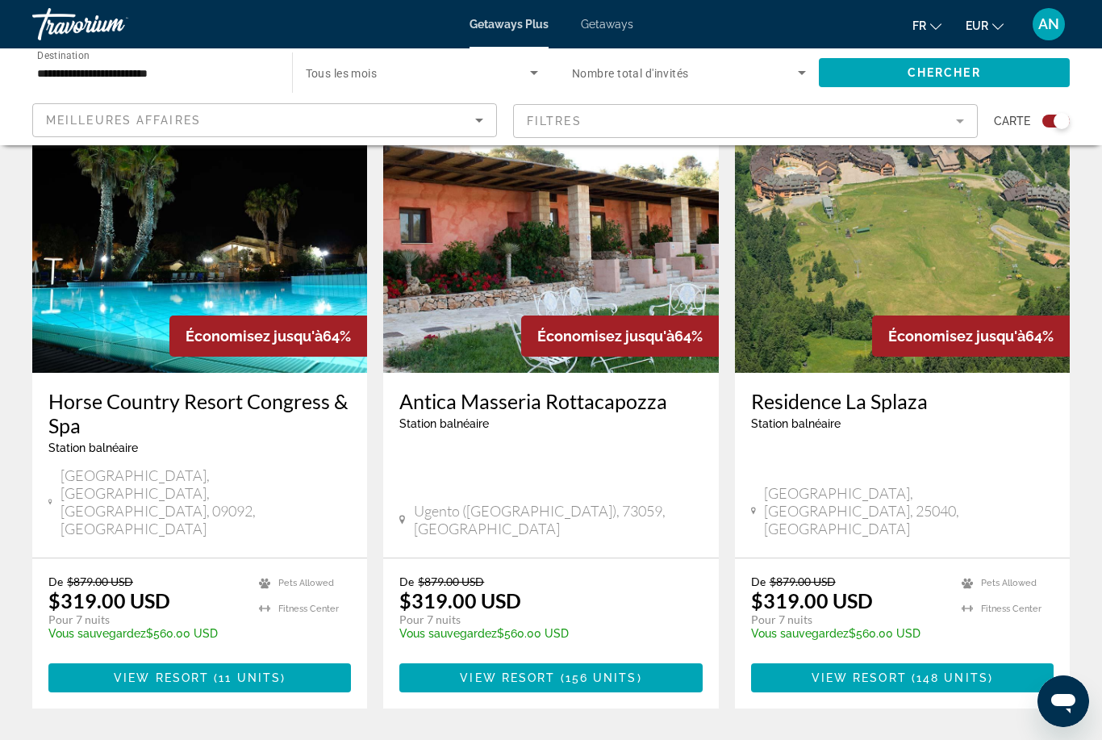
click at [930, 28] on icon "Change language" at bounding box center [935, 26] width 11 height 11
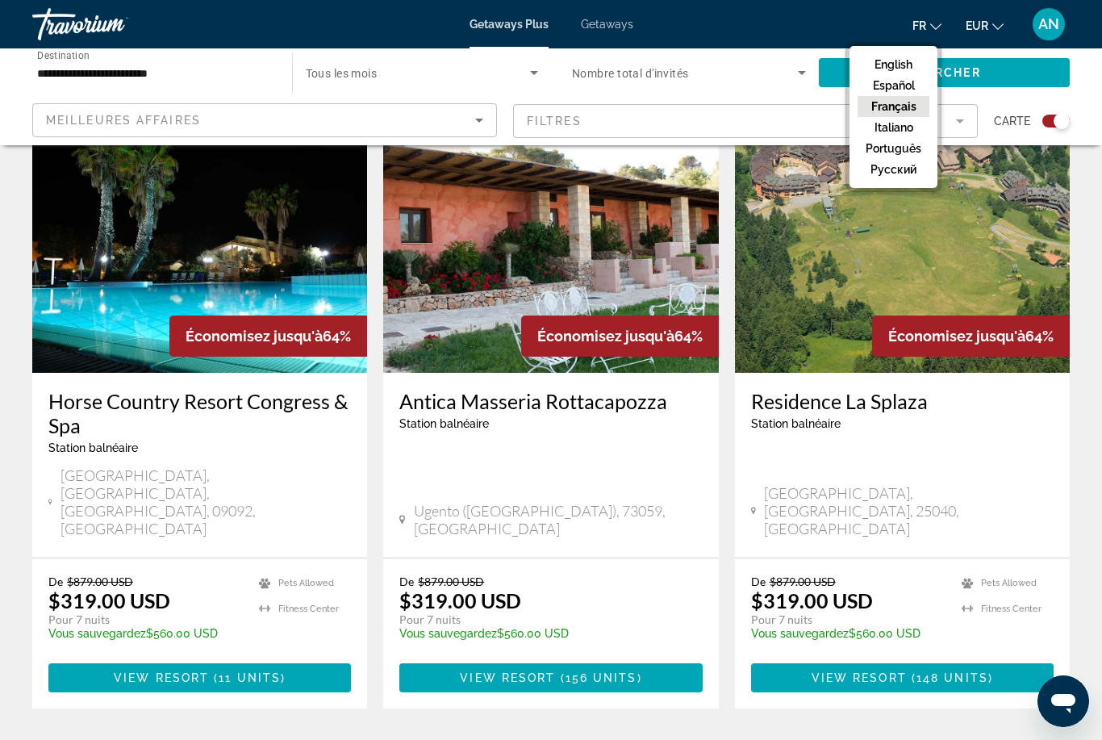
click at [912, 112] on button "Français" at bounding box center [894, 106] width 72 height 21
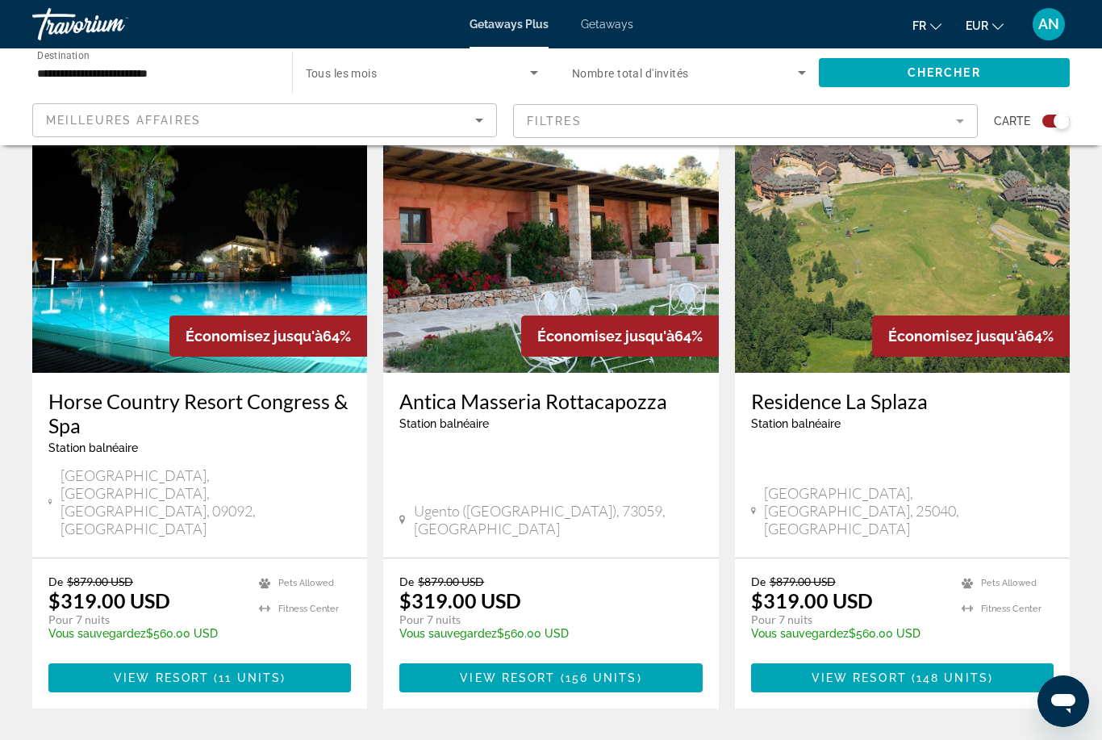
click at [1001, 33] on button "EUR USD ($) MXN (Mex$) CAD (Can$) GBP (£) EUR (€) AUD (A$) NZD (NZ$) CNY (CN¥)" at bounding box center [985, 25] width 38 height 23
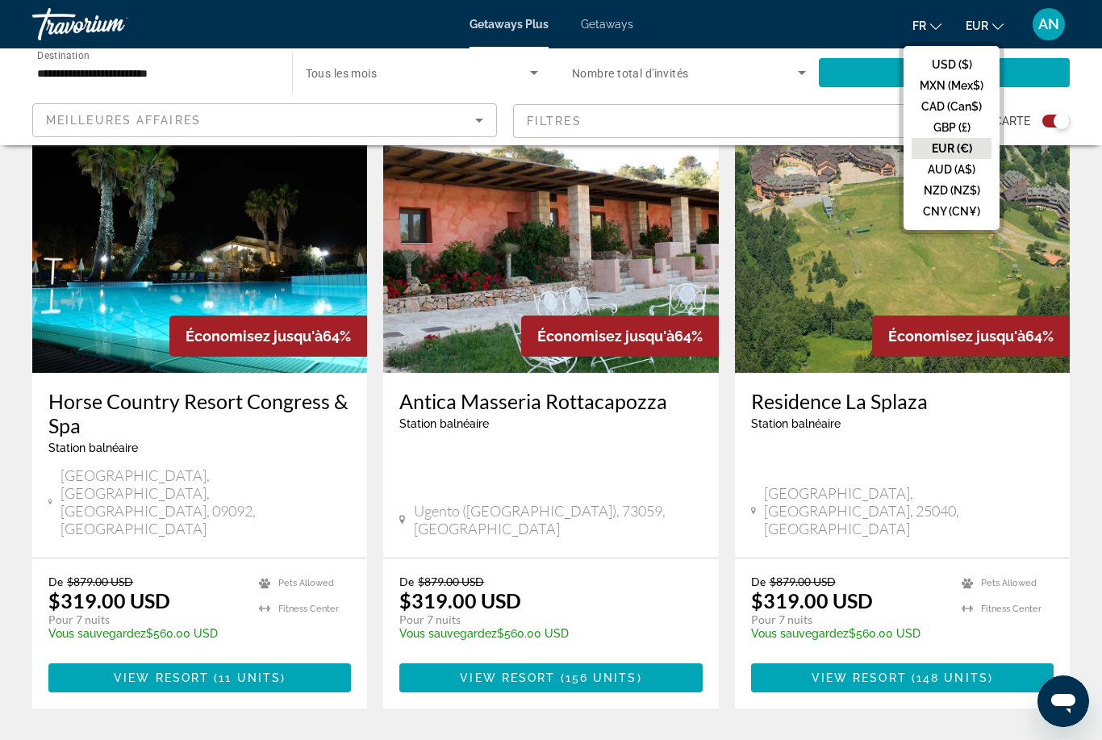
click at [969, 151] on button "EUR (€)" at bounding box center [952, 148] width 80 height 21
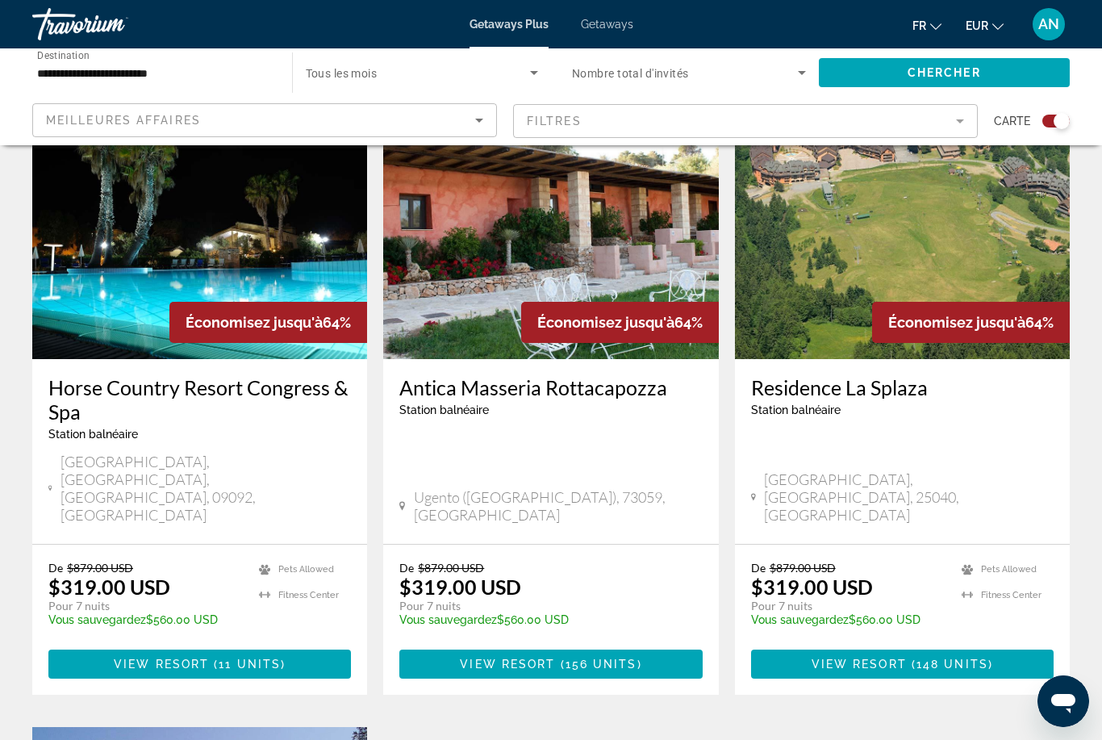
scroll to position [600, 0]
click at [574, 658] on span "156 units" at bounding box center [602, 664] width 72 height 13
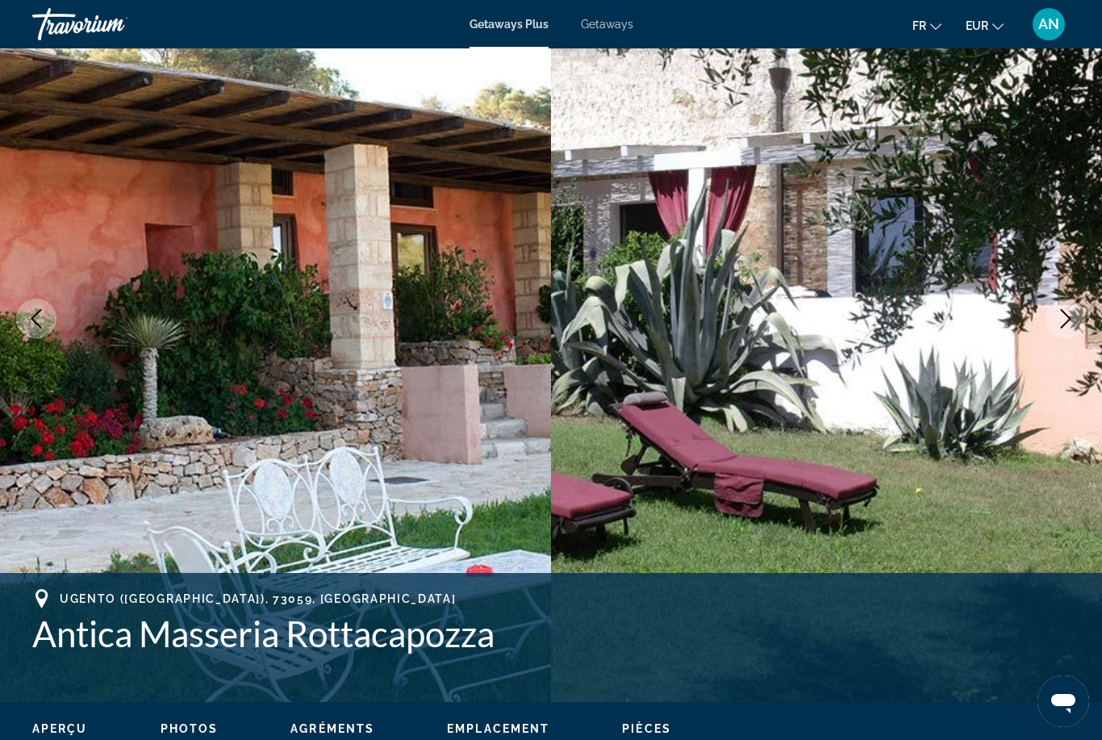
scroll to position [107, 0]
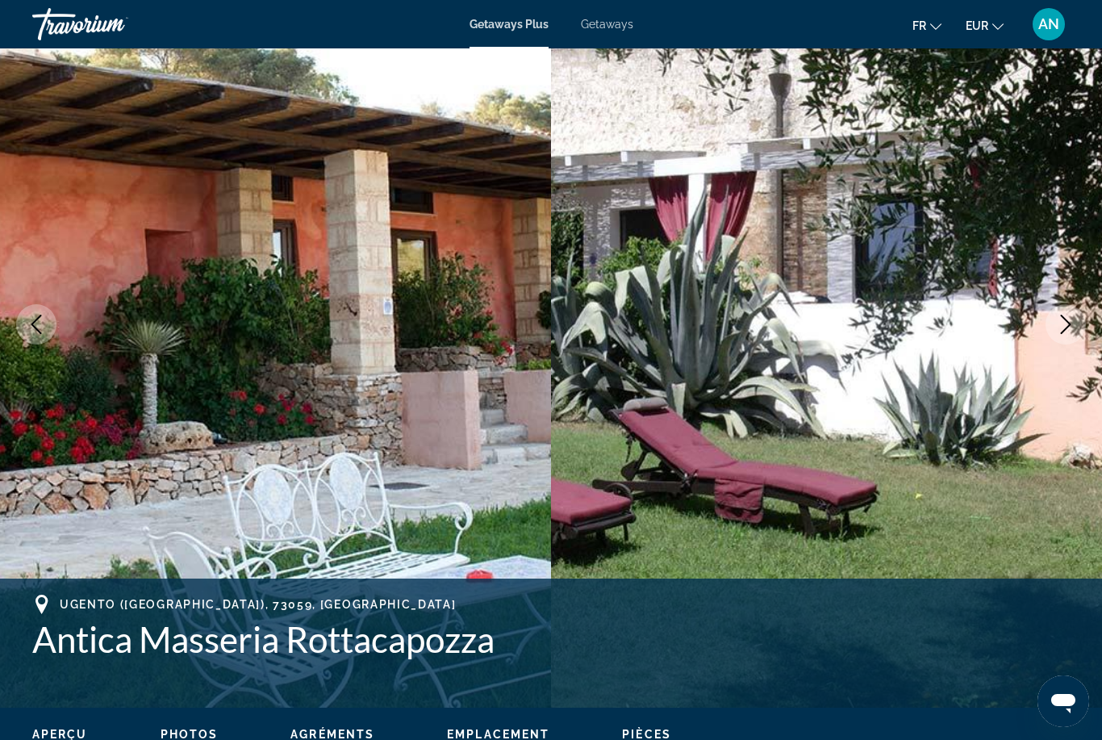
click at [1071, 324] on icon "Next image" at bounding box center [1065, 324] width 19 height 19
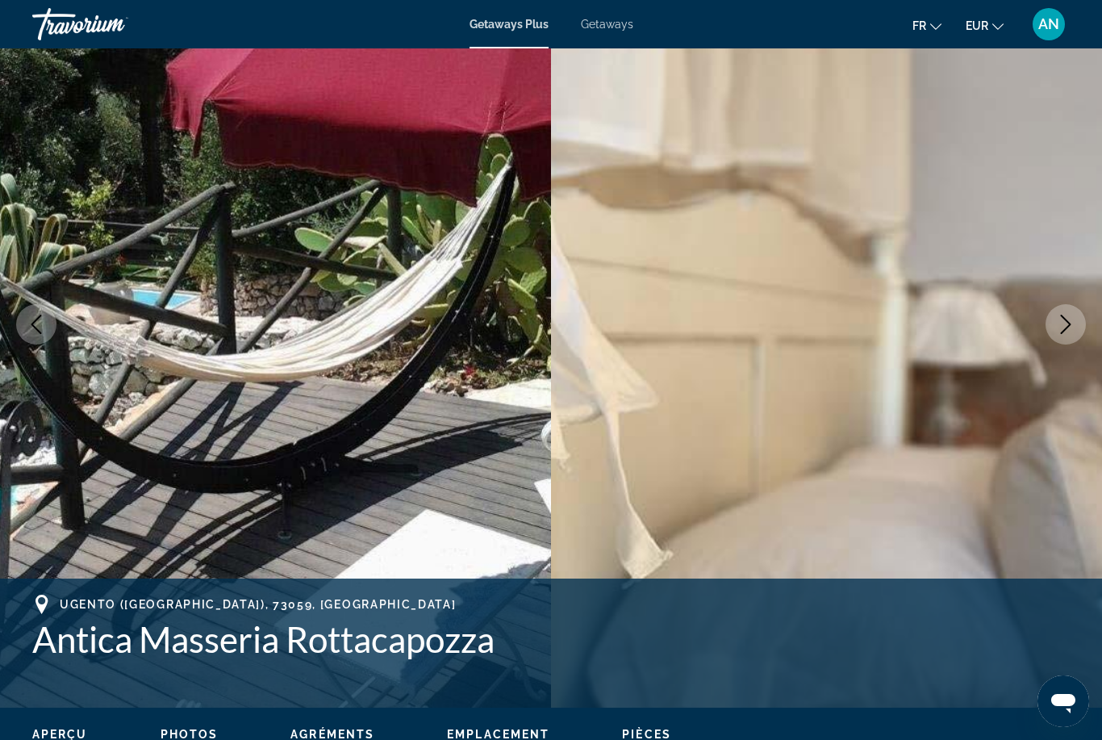
click at [1069, 329] on icon "Next image" at bounding box center [1065, 324] width 19 height 19
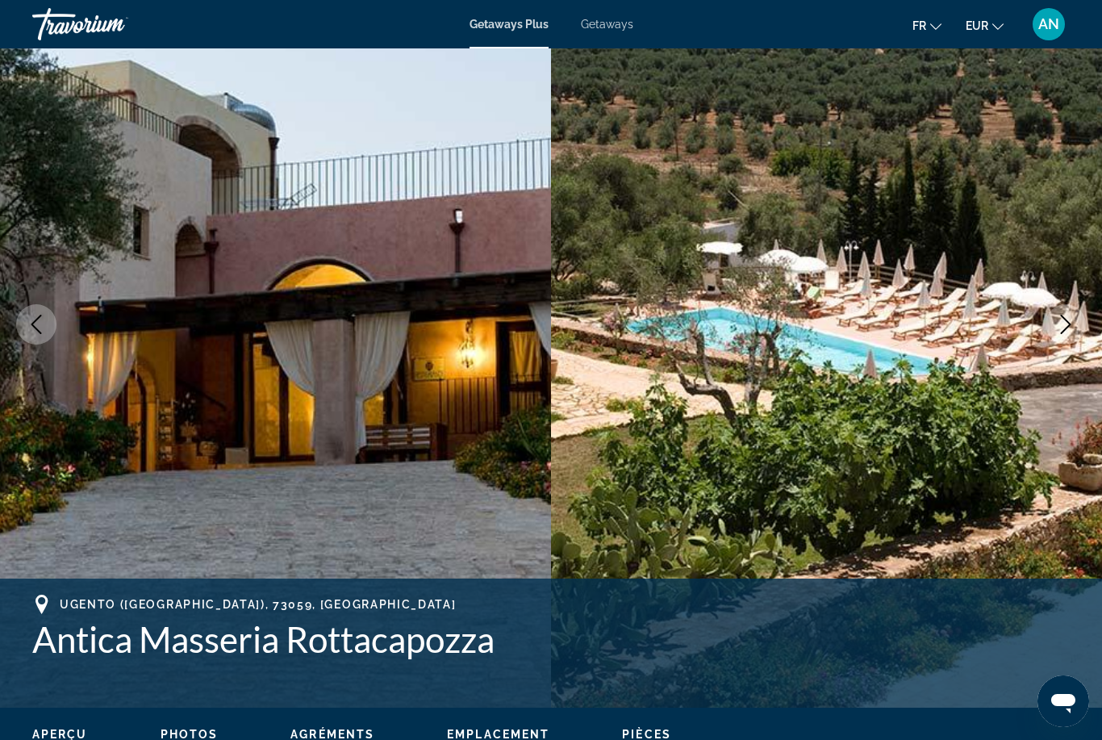
click at [1050, 334] on button "Next image" at bounding box center [1066, 324] width 40 height 40
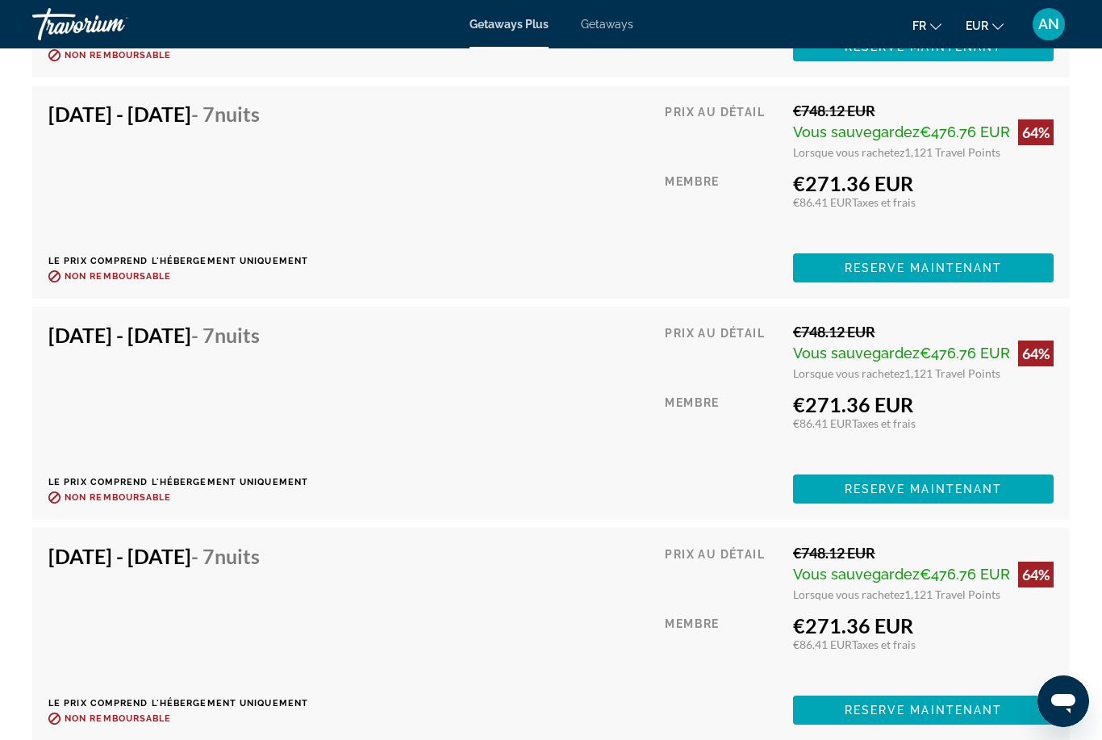
scroll to position [5927, 0]
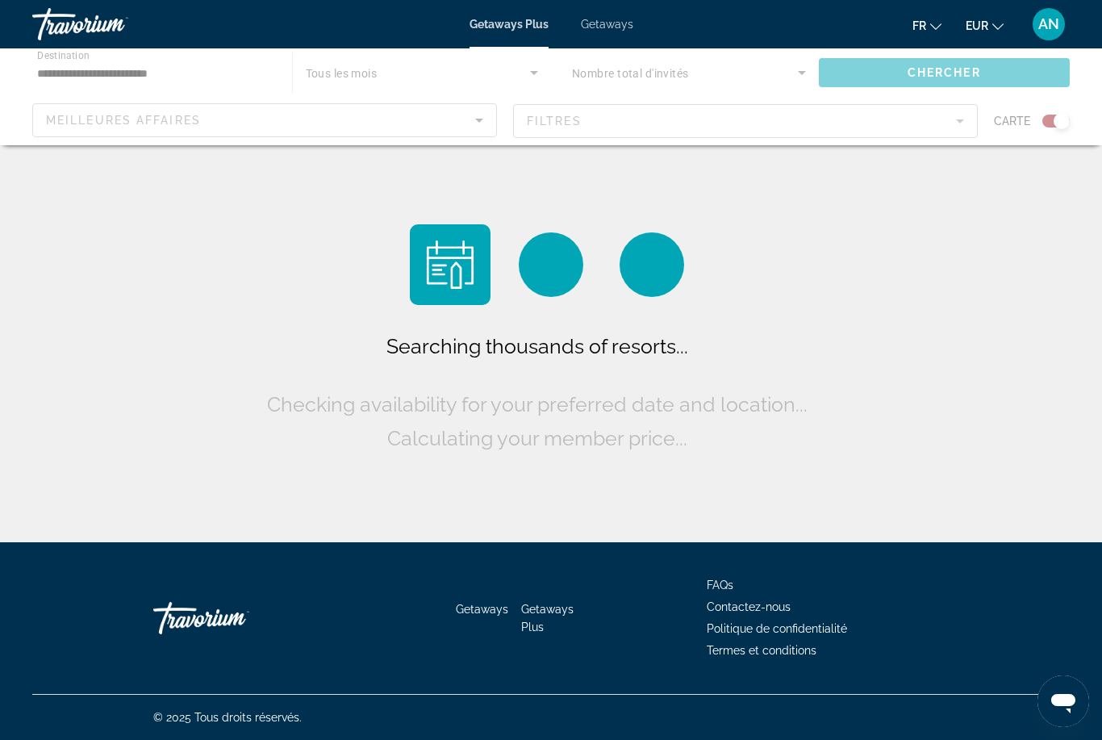
scroll to position [52, 0]
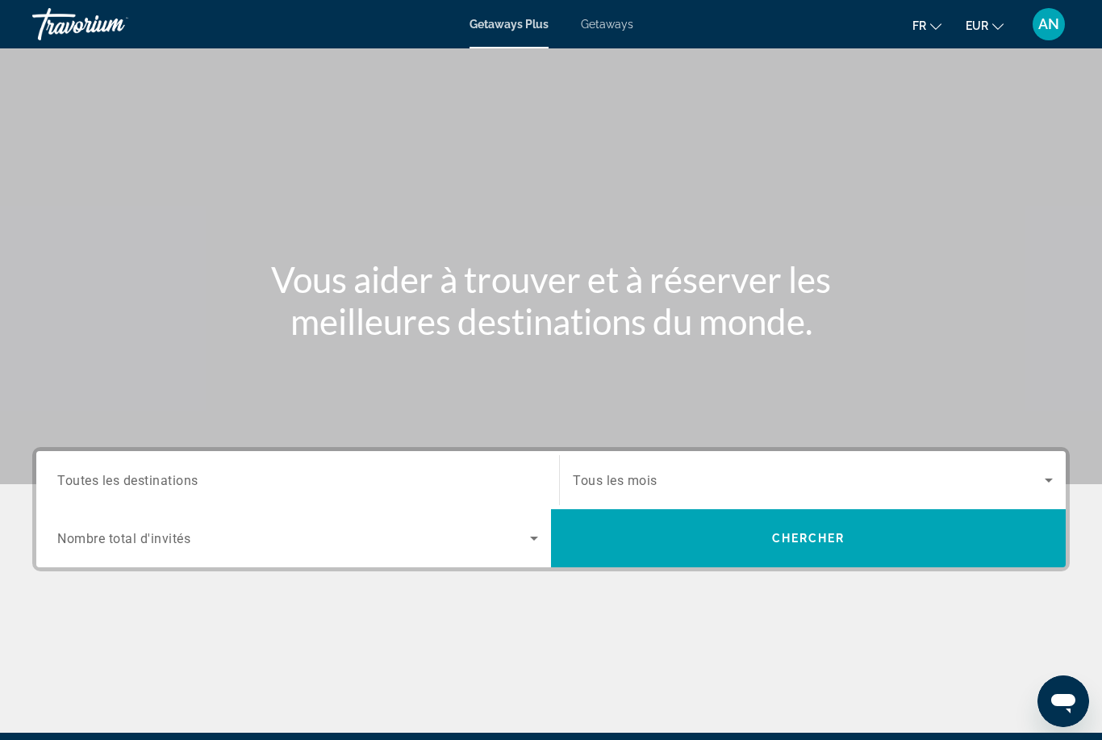
click at [538, 557] on div "Occupancy Nombre total d'invités" at bounding box center [297, 538] width 507 height 45
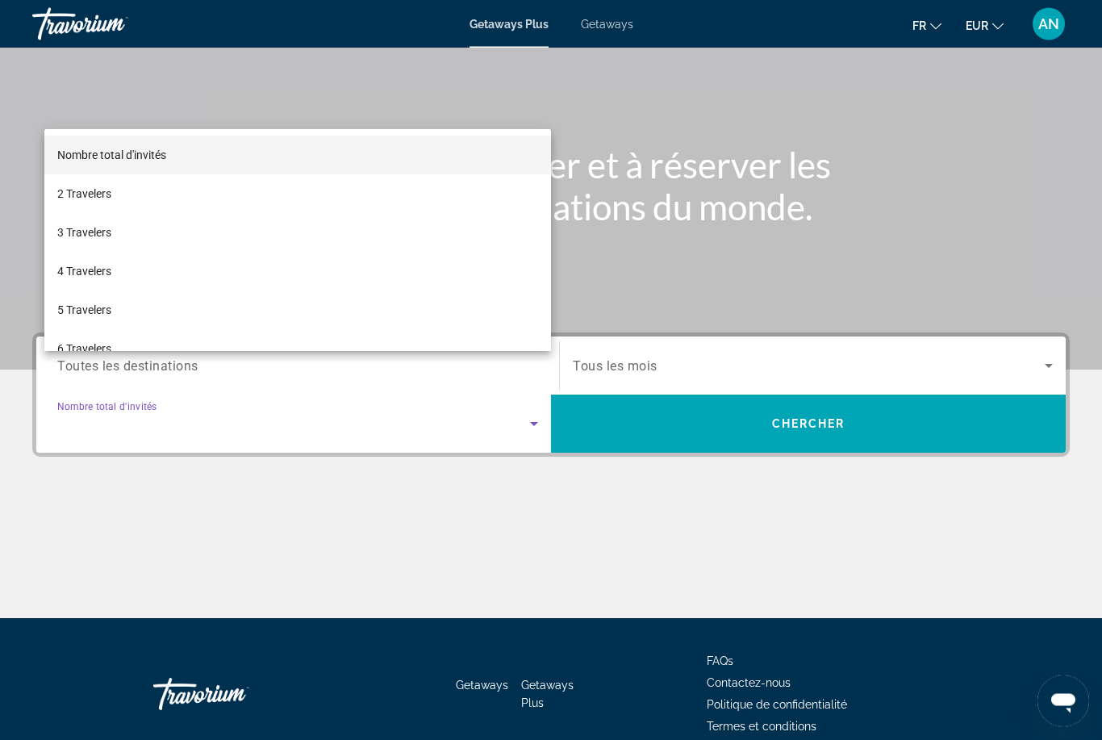
scroll to position [190, 0]
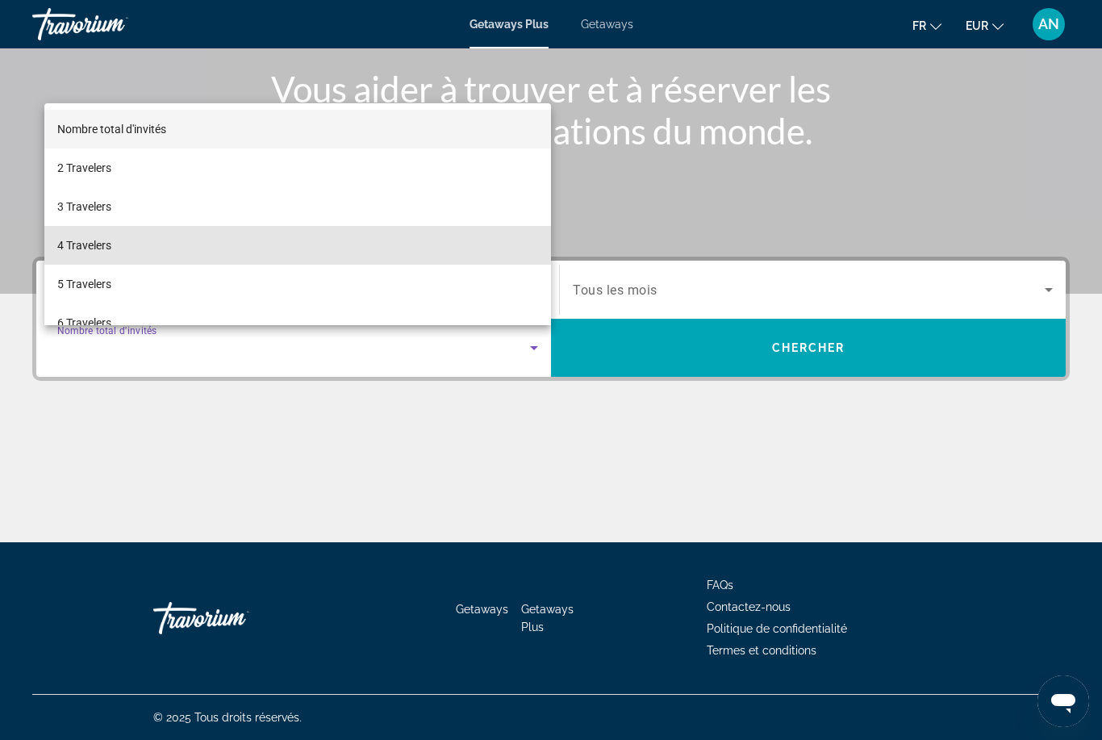
click at [144, 252] on mat-option "4 Travelers" at bounding box center [297, 245] width 507 height 39
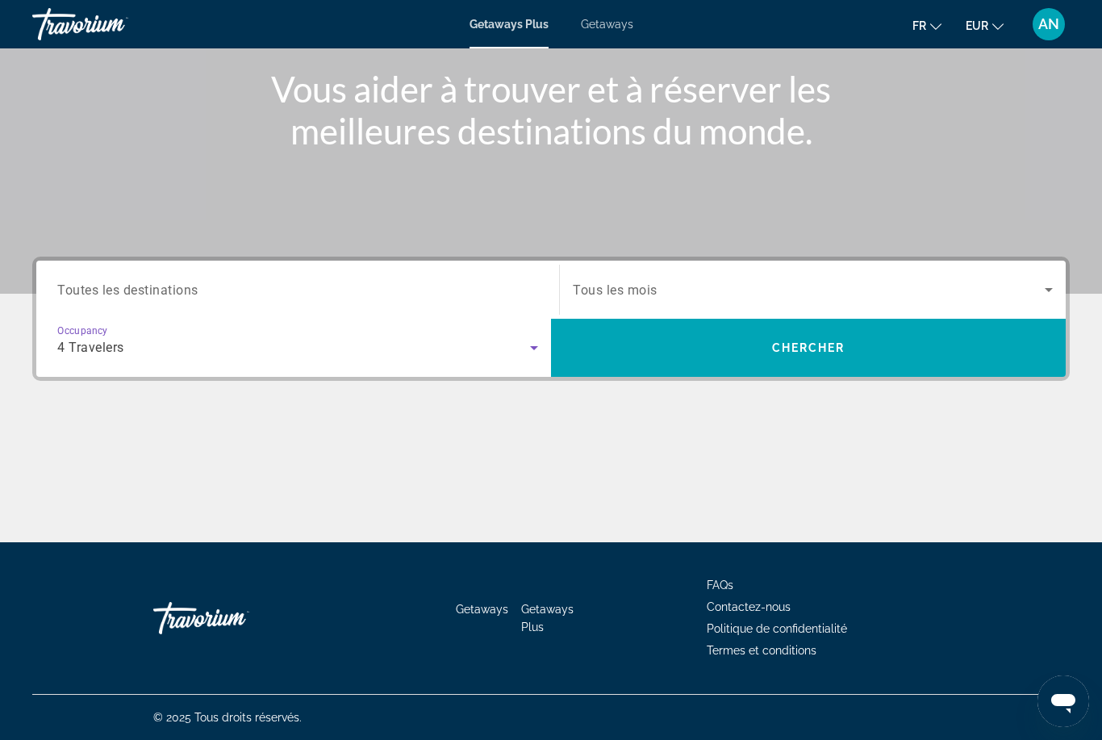
click at [493, 294] on input "Destination Toutes les destinations" at bounding box center [297, 290] width 481 height 19
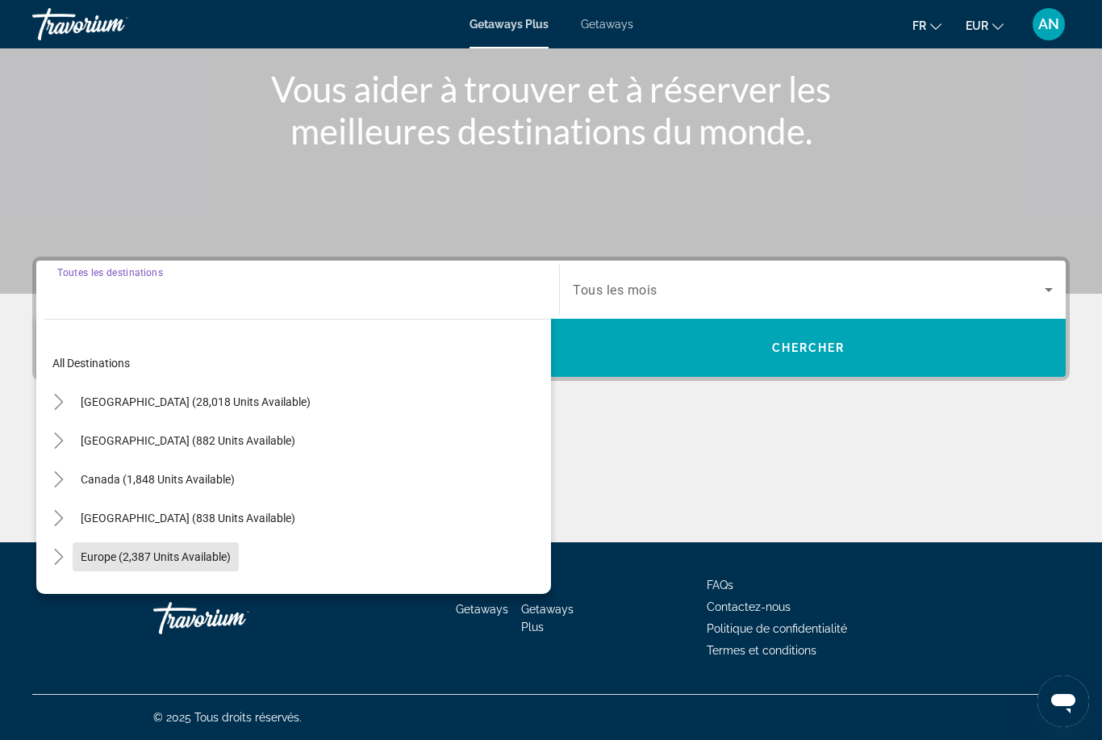
click at [174, 553] on span "Europe (2,387 units available)" at bounding box center [156, 556] width 150 height 13
type input "**********"
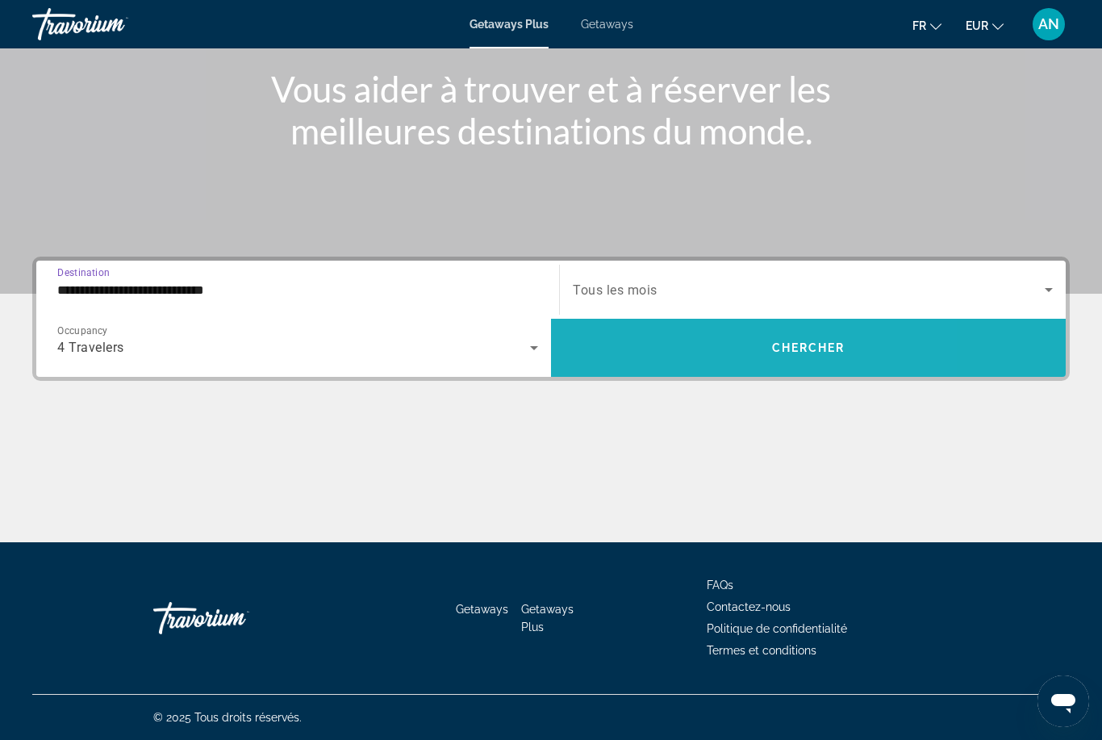
click at [705, 345] on span "Search widget" at bounding box center [808, 347] width 515 height 39
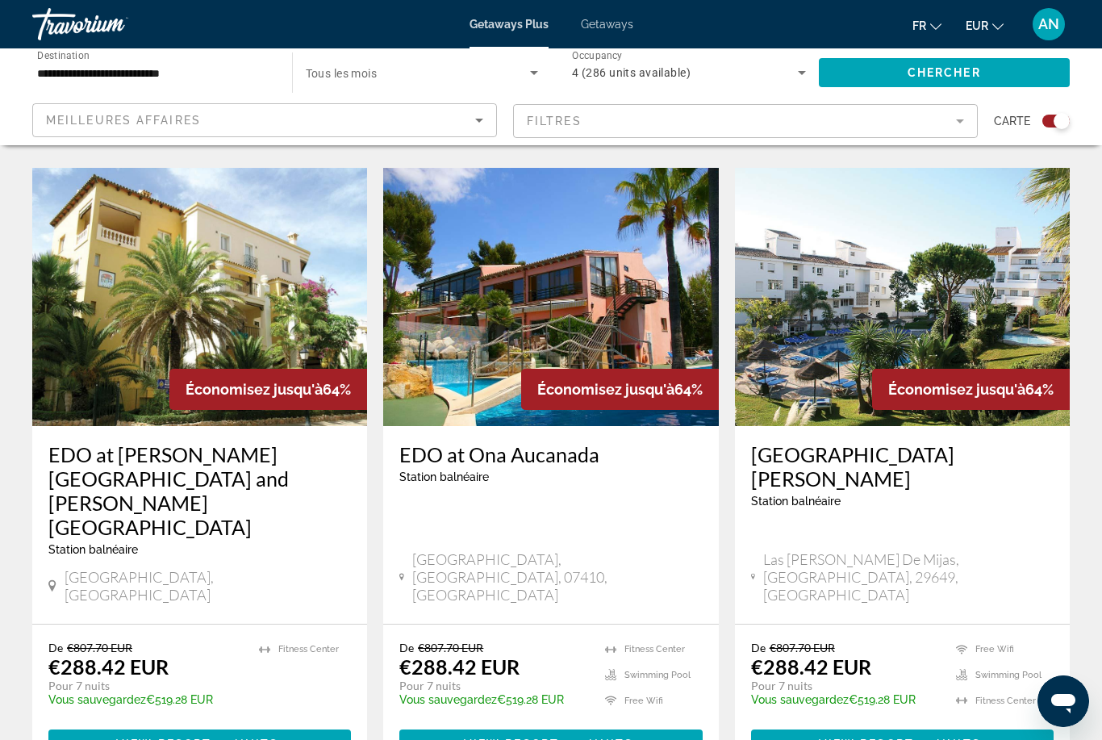
scroll to position [1716, 0]
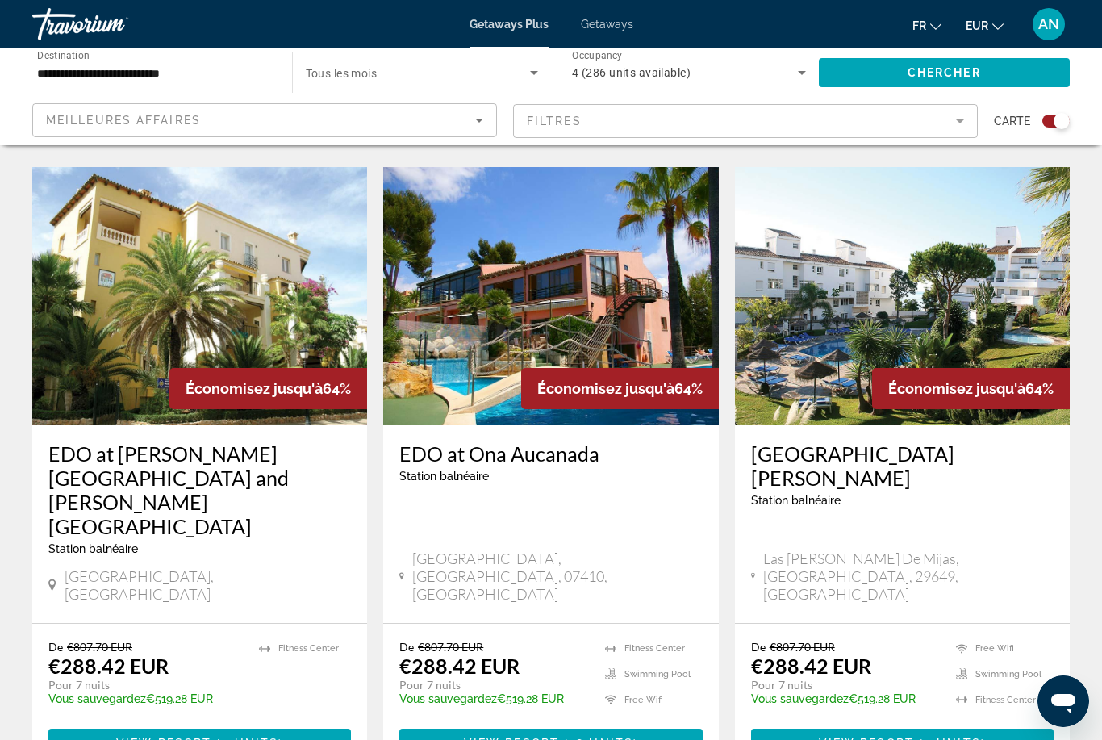
click at [629, 724] on span "Main content" at bounding box center [550, 743] width 303 height 39
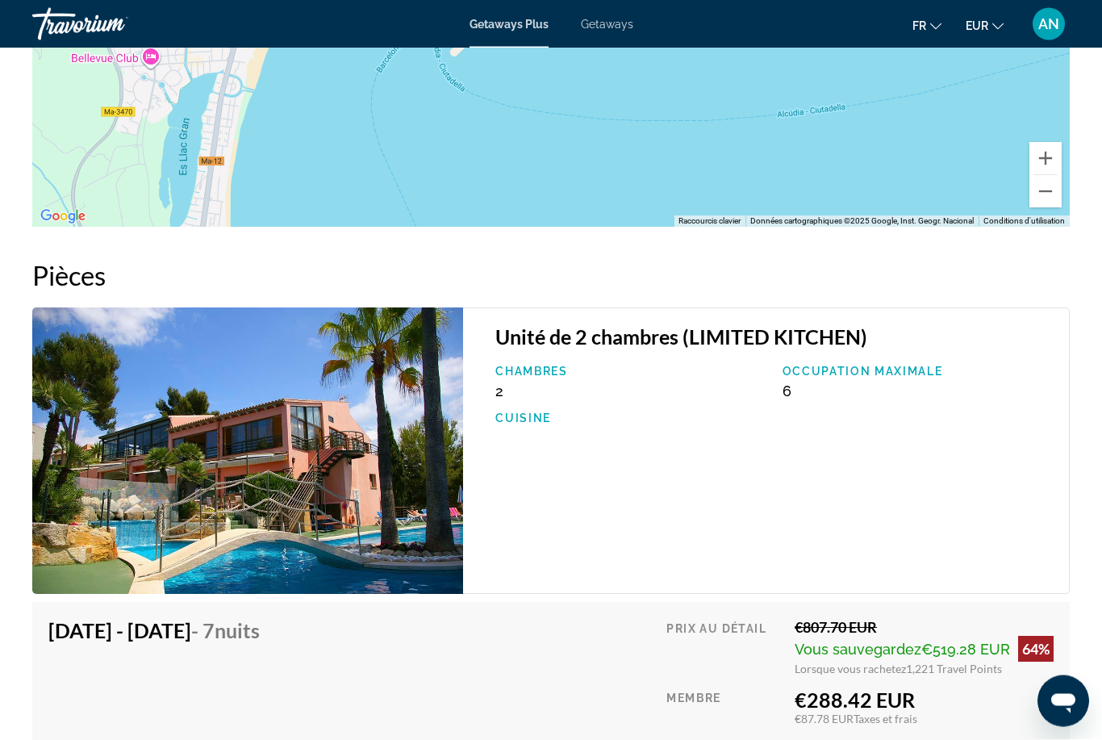
scroll to position [2714, 0]
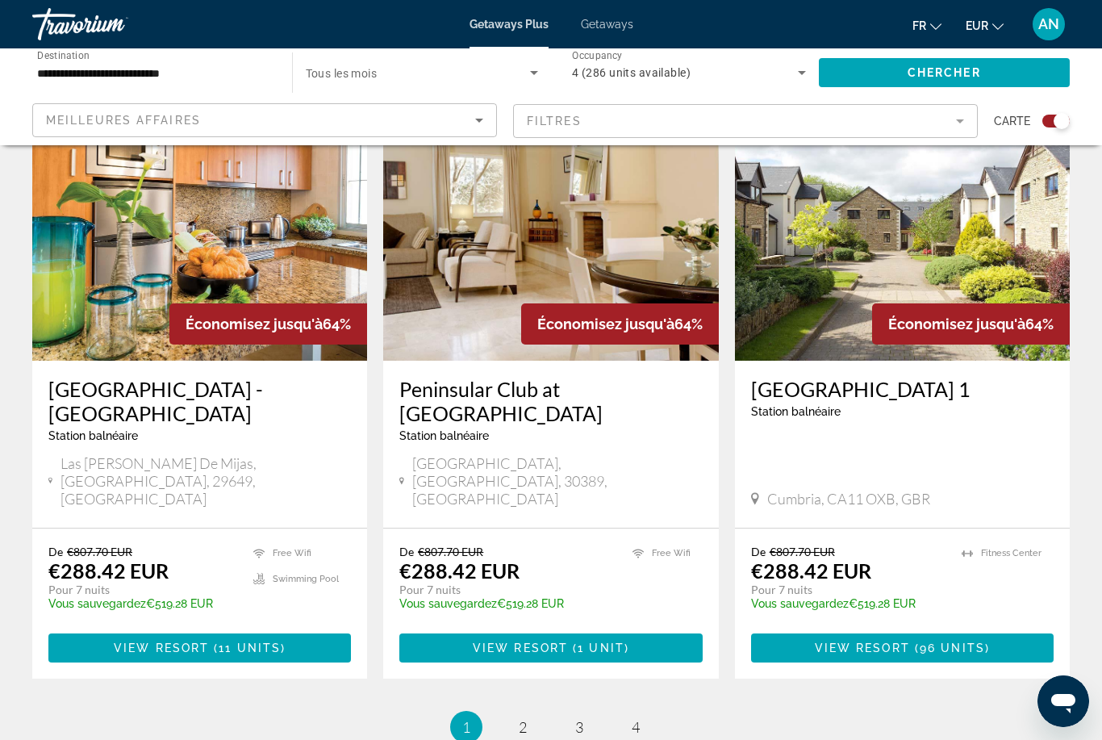
scroll to position [2419, 0]
click at [520, 714] on link "page 2" at bounding box center [523, 728] width 28 height 28
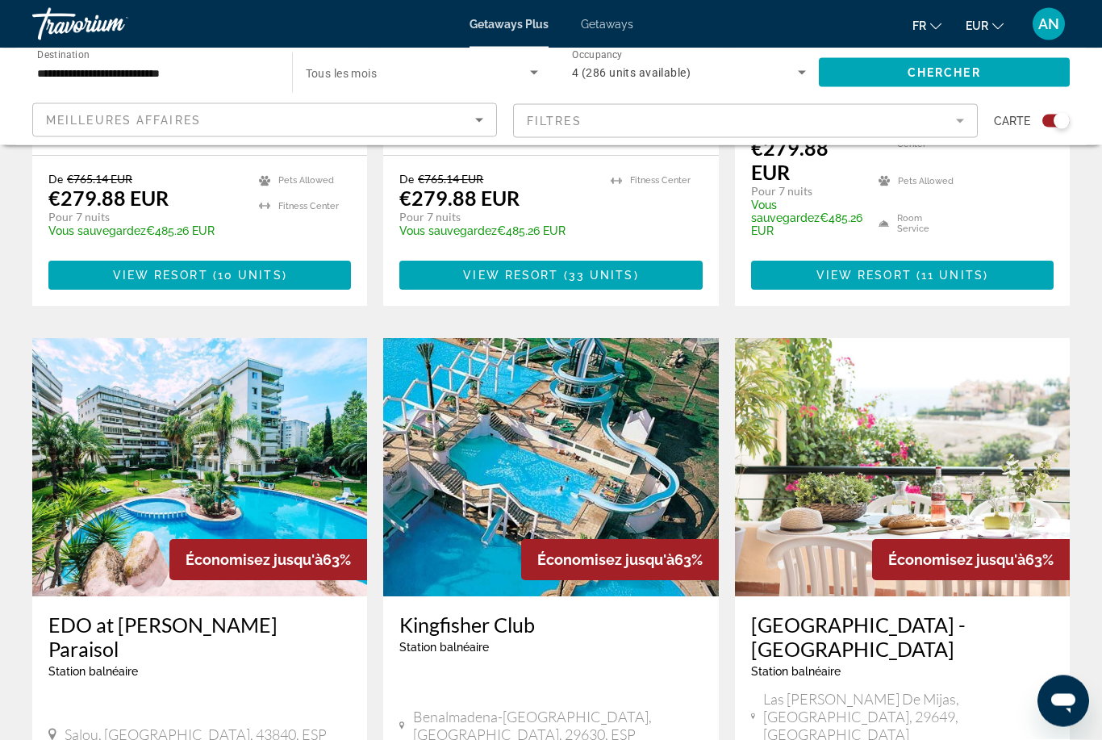
scroll to position [2228, 0]
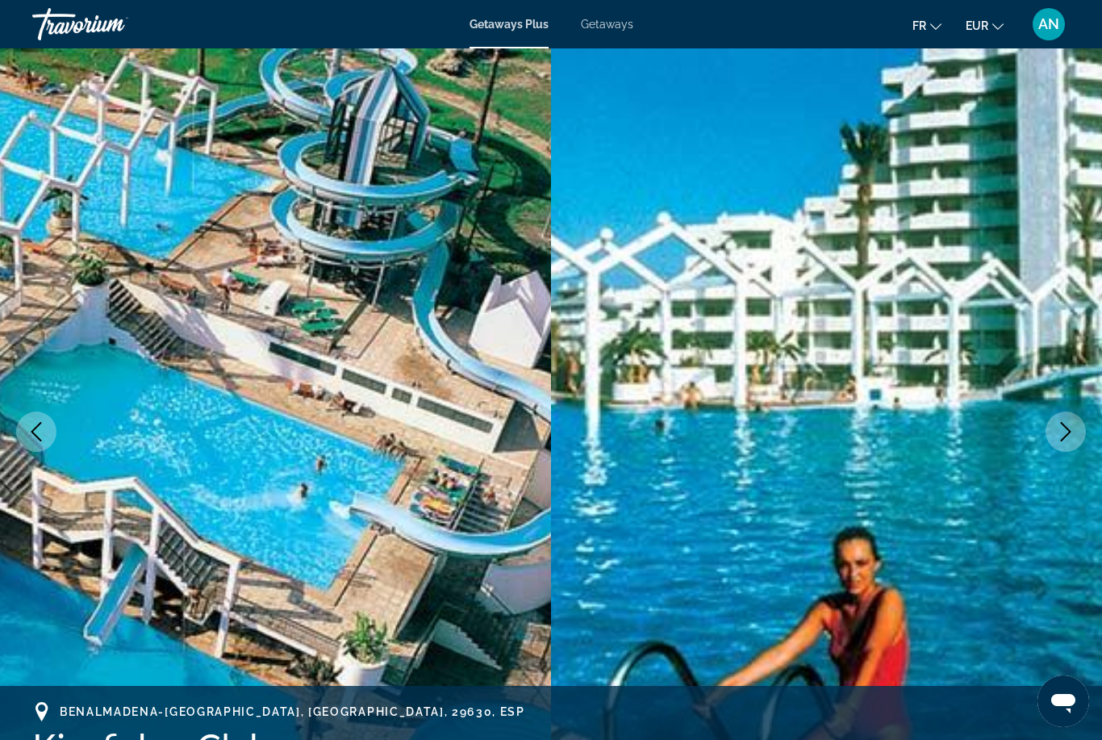
click at [1061, 441] on button "Next image" at bounding box center [1066, 431] width 40 height 40
click at [1060, 437] on icon "Next image" at bounding box center [1065, 431] width 19 height 19
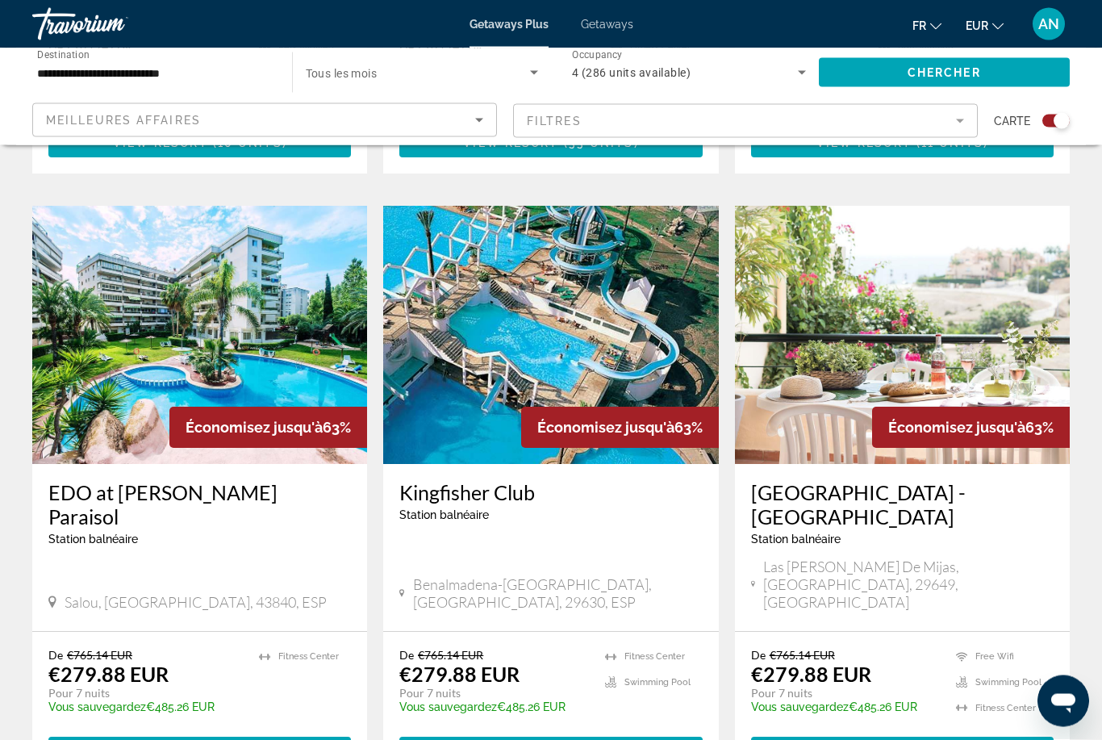
scroll to position [2478, 0]
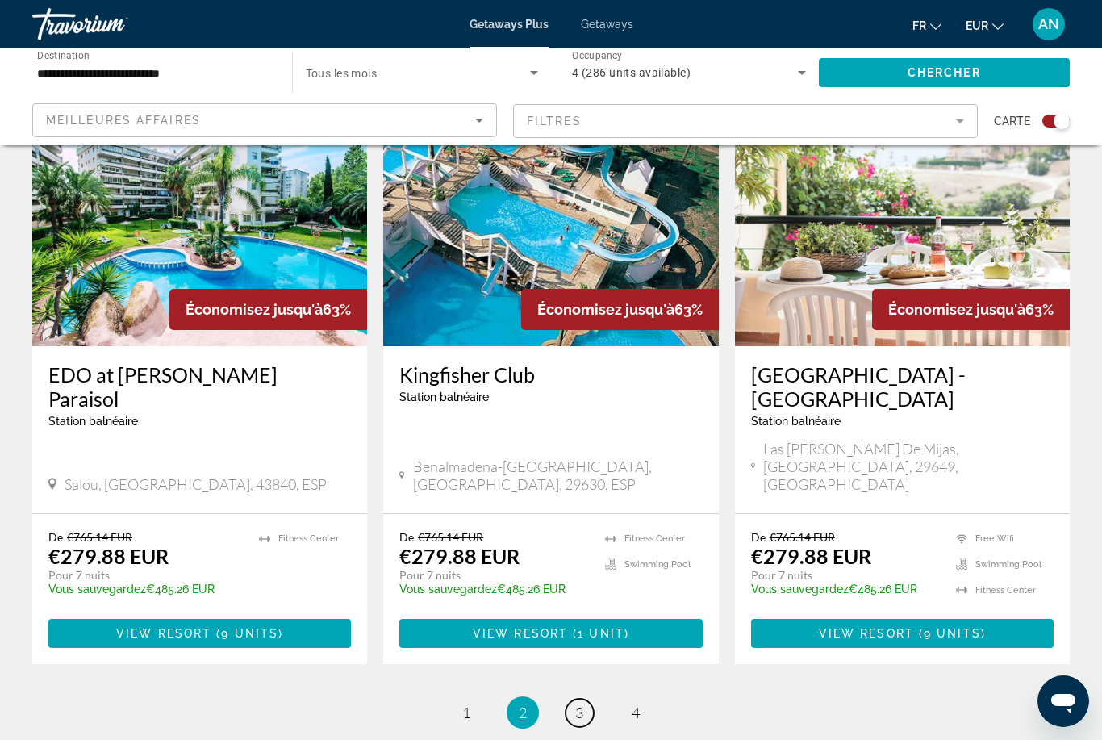
click at [587, 699] on link "page 3" at bounding box center [580, 713] width 28 height 28
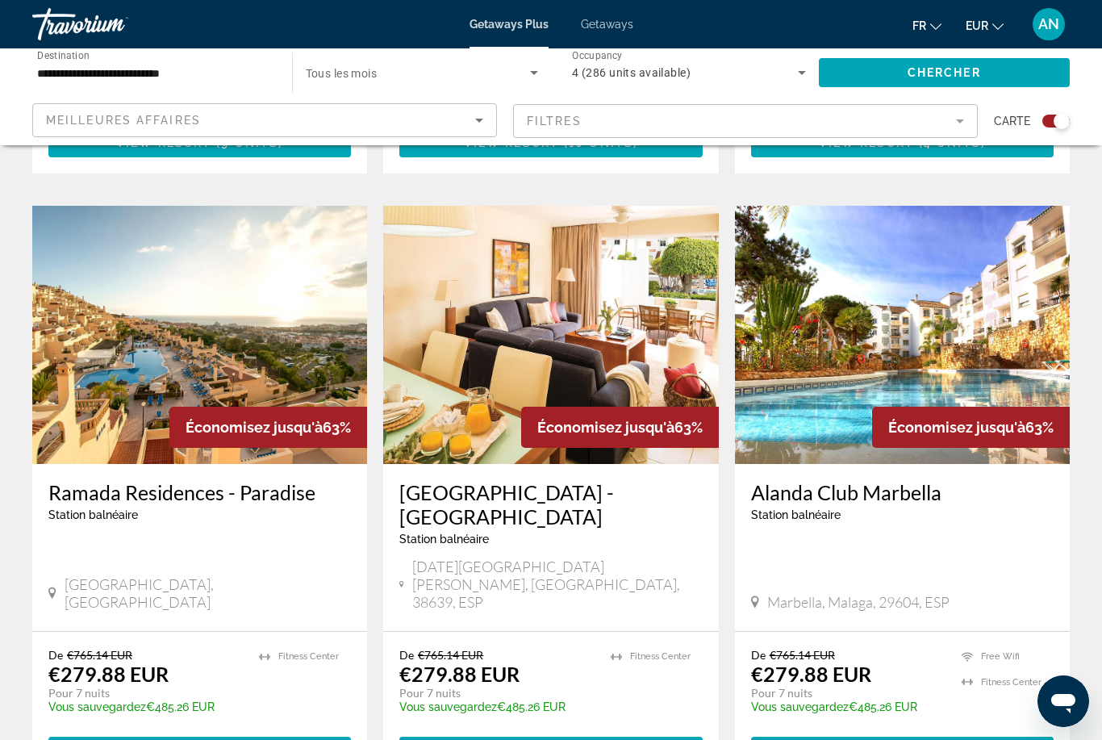
scroll to position [1640, 0]
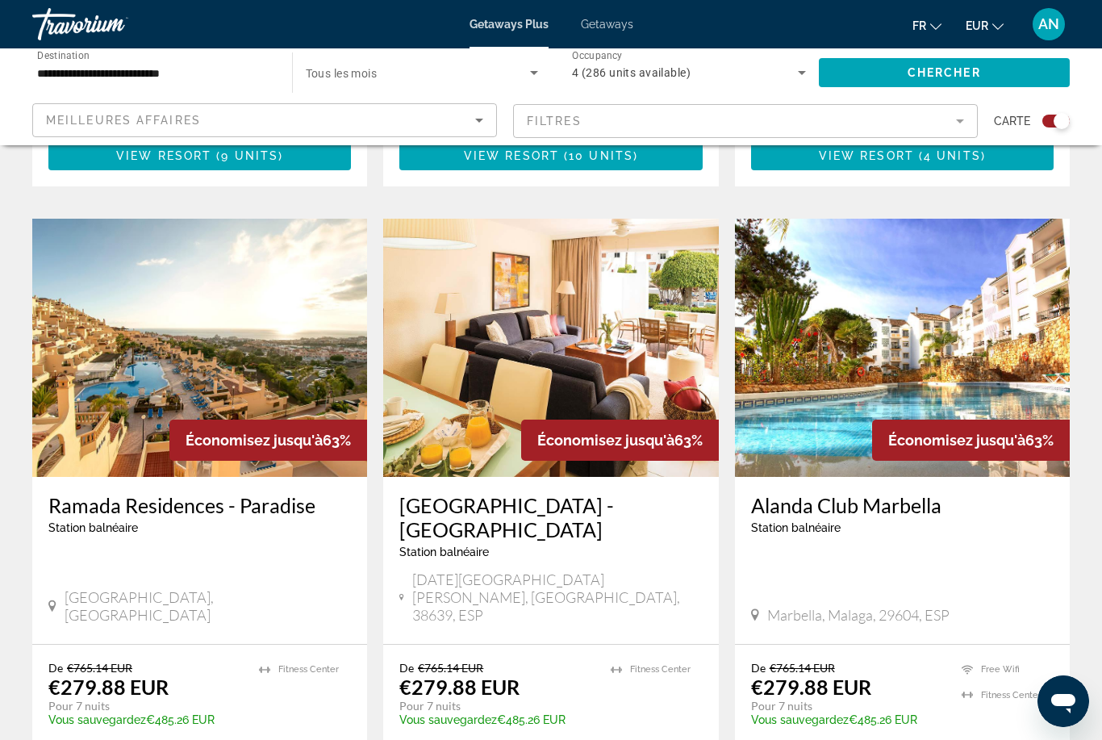
click at [261, 366] on img "Main content" at bounding box center [199, 348] width 335 height 258
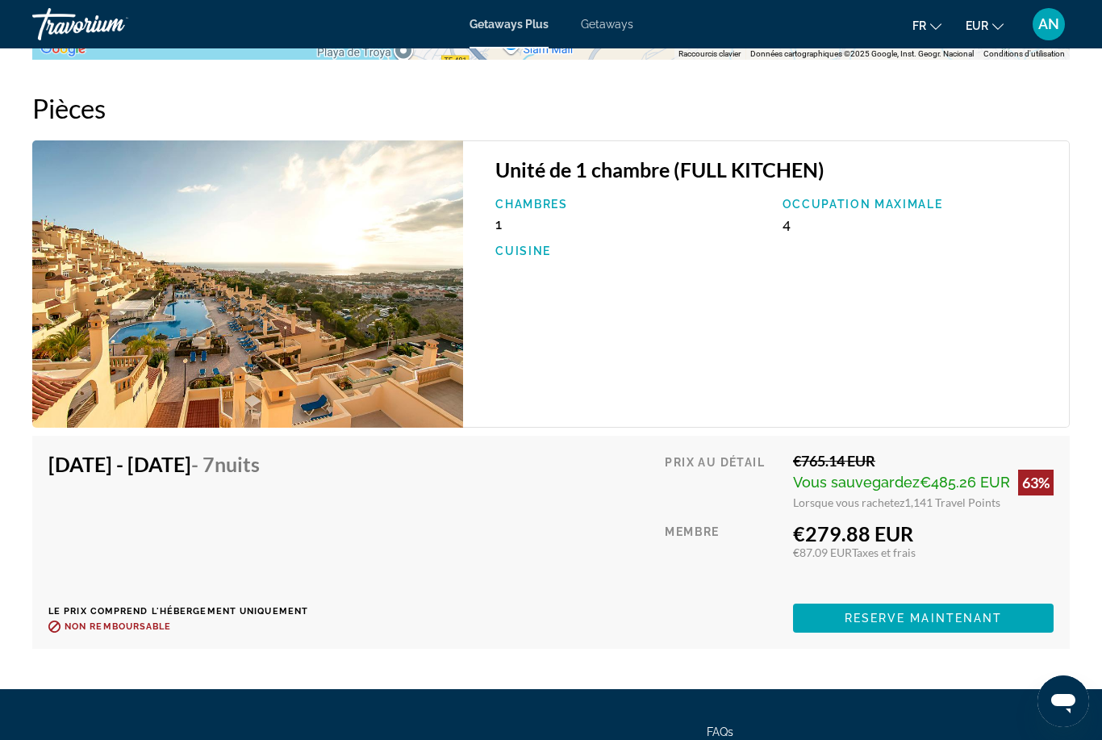
scroll to position [2958, 0]
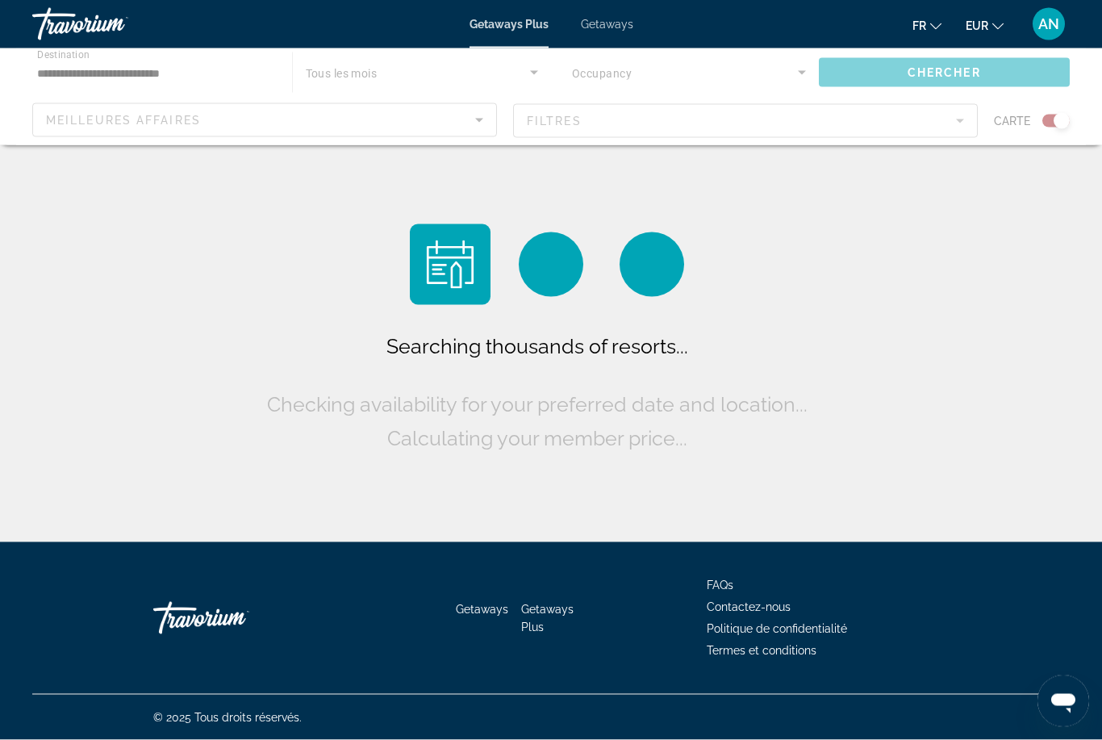
scroll to position [52, 0]
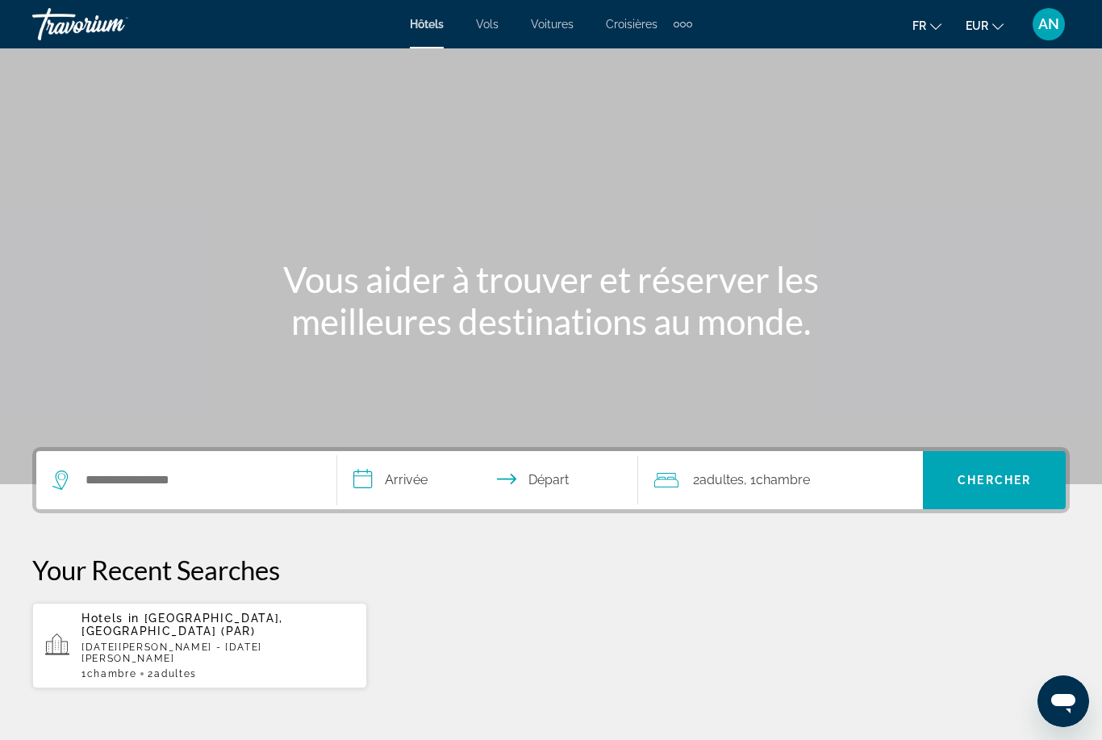
click at [553, 27] on span "Voitures" at bounding box center [552, 24] width 43 height 13
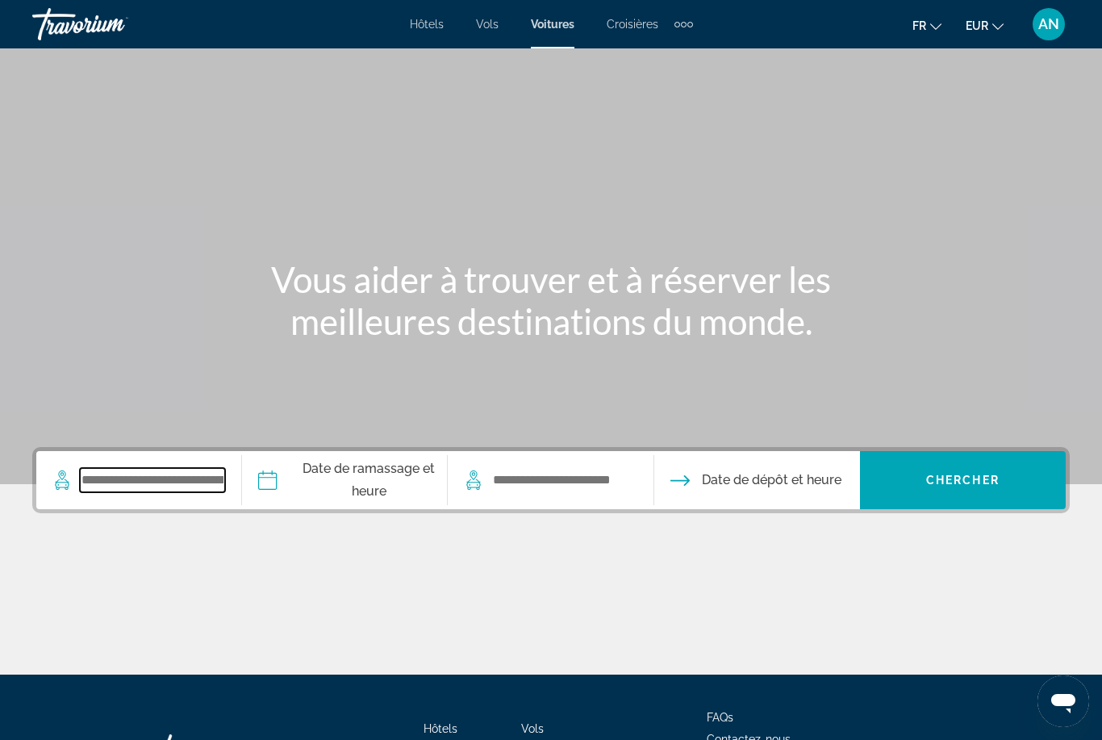
click at [172, 492] on input "Search widget" at bounding box center [152, 480] width 145 height 24
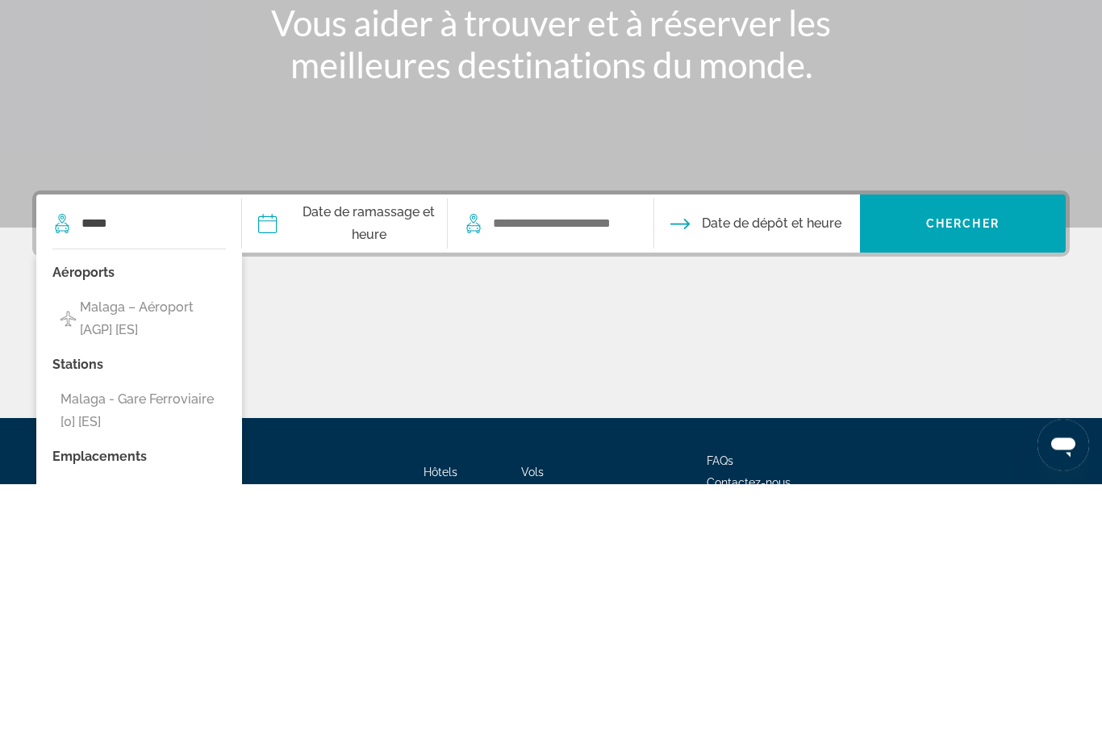
click at [177, 553] on span "Malaga – Aéroport [AGP] [ES]" at bounding box center [149, 575] width 138 height 45
type input "**********"
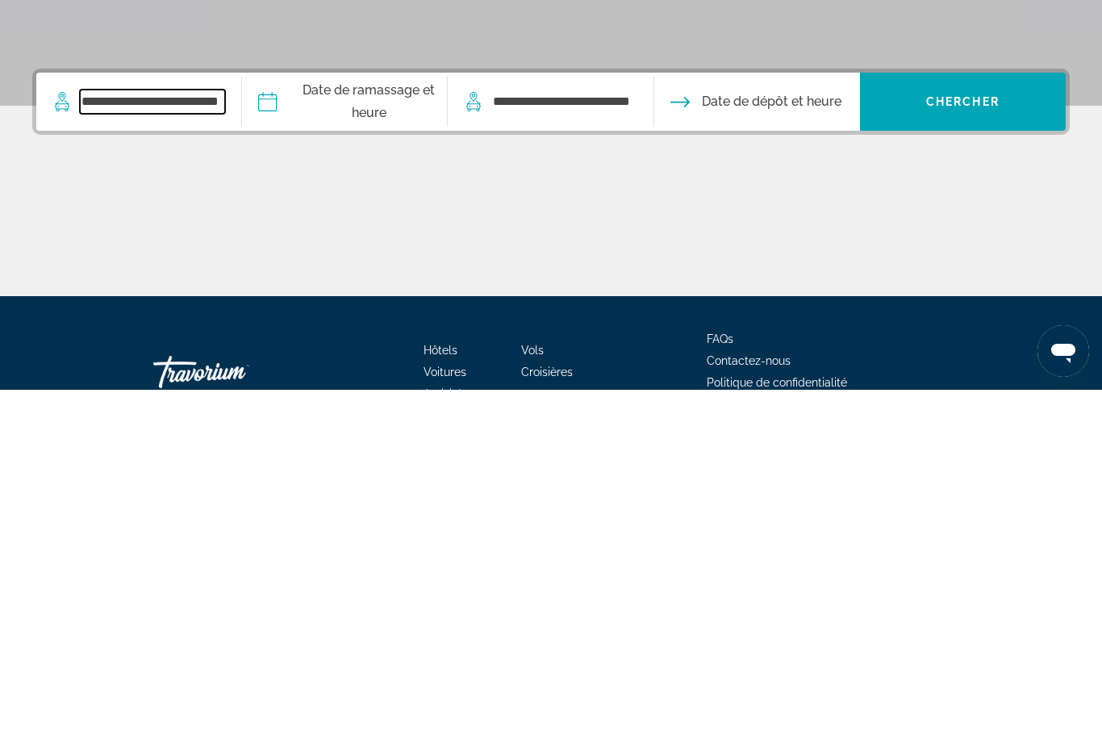
scroll to position [44, 0]
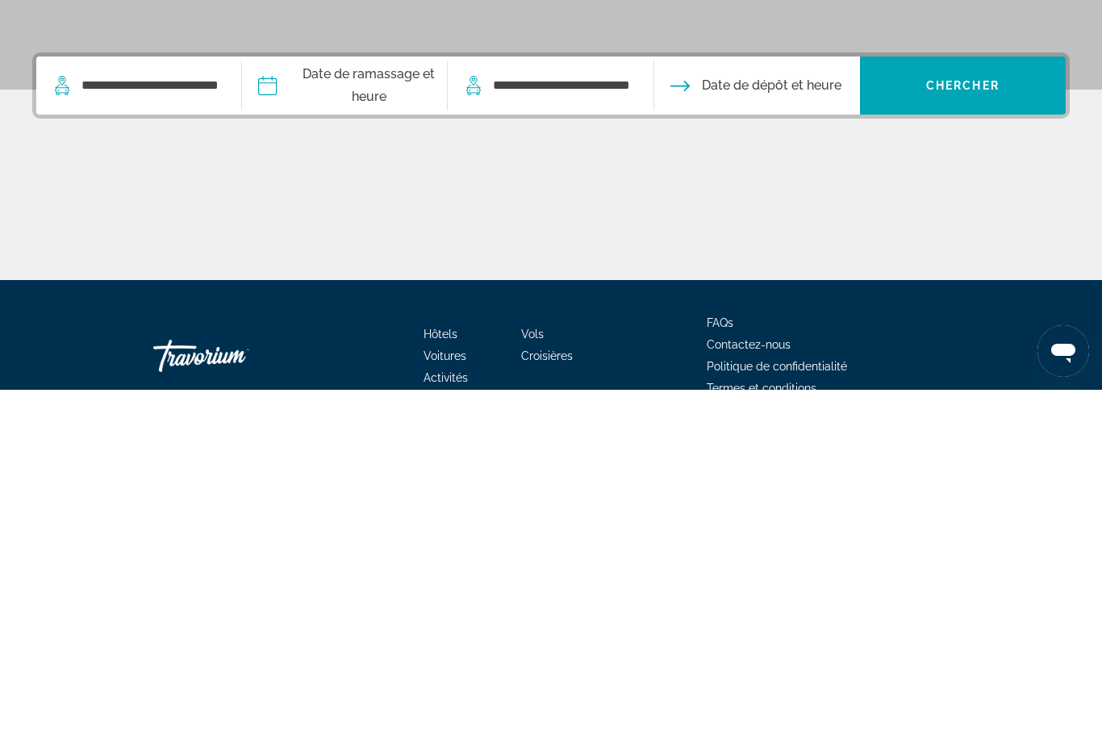
click at [395, 407] on input "Pickup date" at bounding box center [344, 438] width 212 height 63
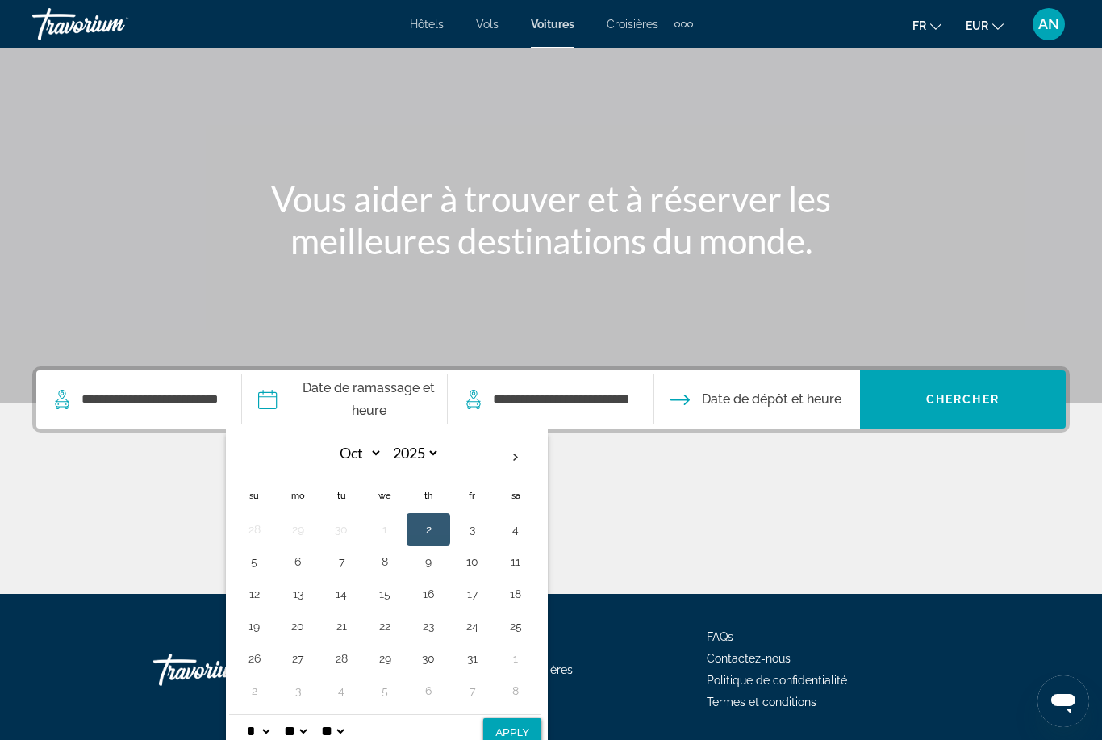
click at [441, 627] on button "23" at bounding box center [429, 626] width 26 height 23
click at [529, 737] on button "Apply" at bounding box center [512, 732] width 58 height 29
type input "**********"
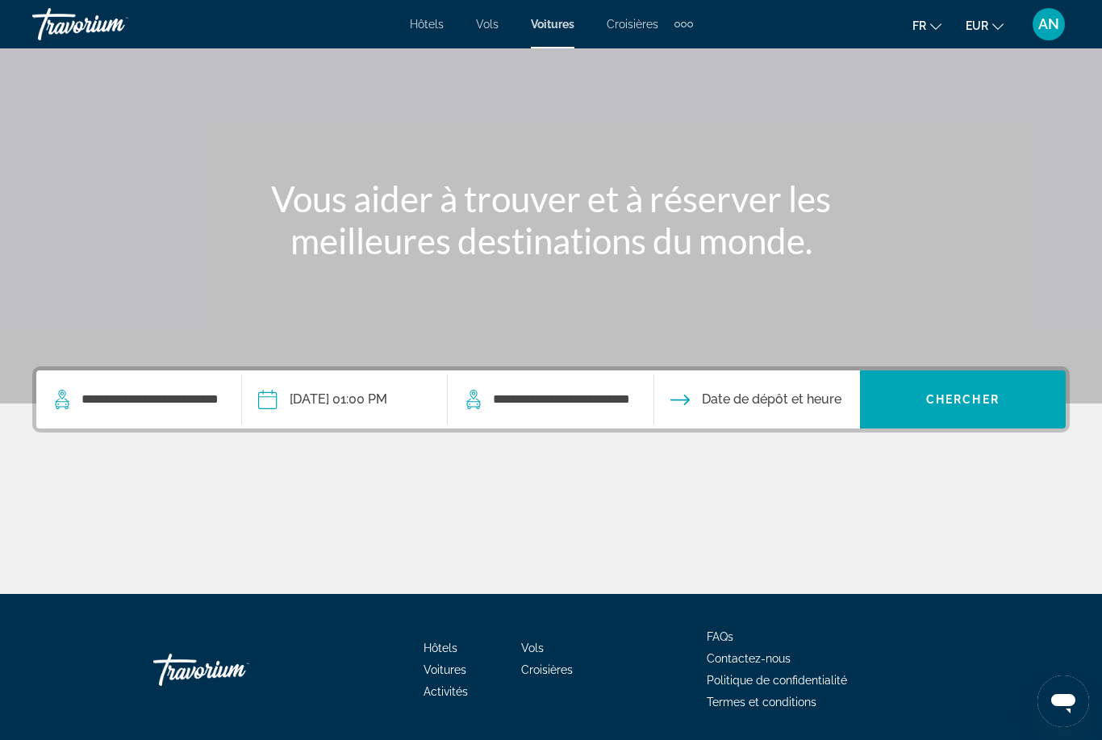
click at [771, 417] on input "Drop-off date" at bounding box center [756, 401] width 212 height 63
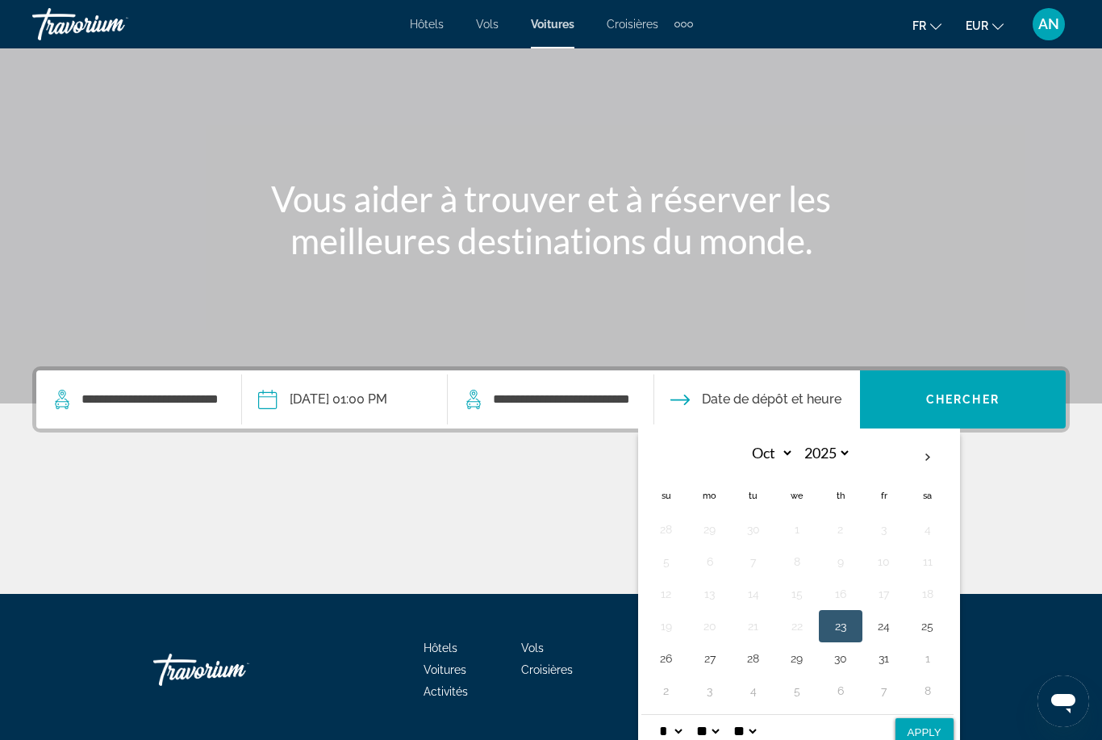
click at [950, 461] on th "Next month" at bounding box center [928, 457] width 44 height 35
select select "**"
click at [810, 564] on button "5" at bounding box center [797, 561] width 26 height 23
click at [1014, 399] on span "Search widget" at bounding box center [963, 399] width 206 height 39
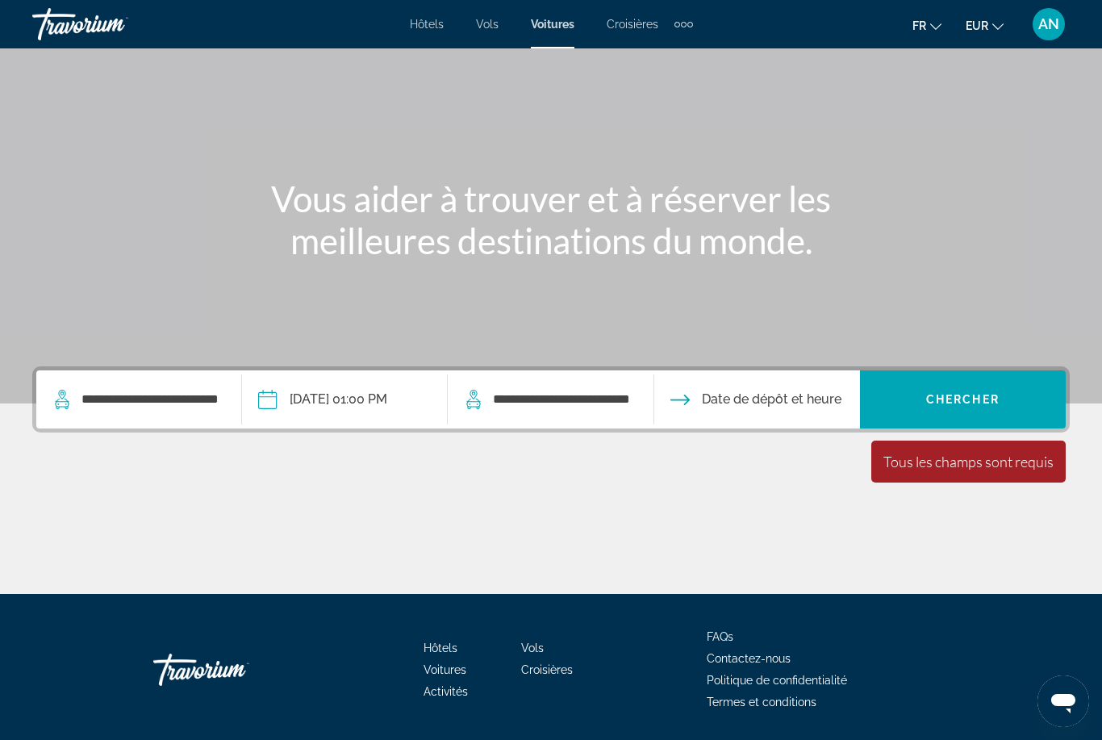
click at [804, 420] on input "Drop-off date" at bounding box center [756, 401] width 212 height 63
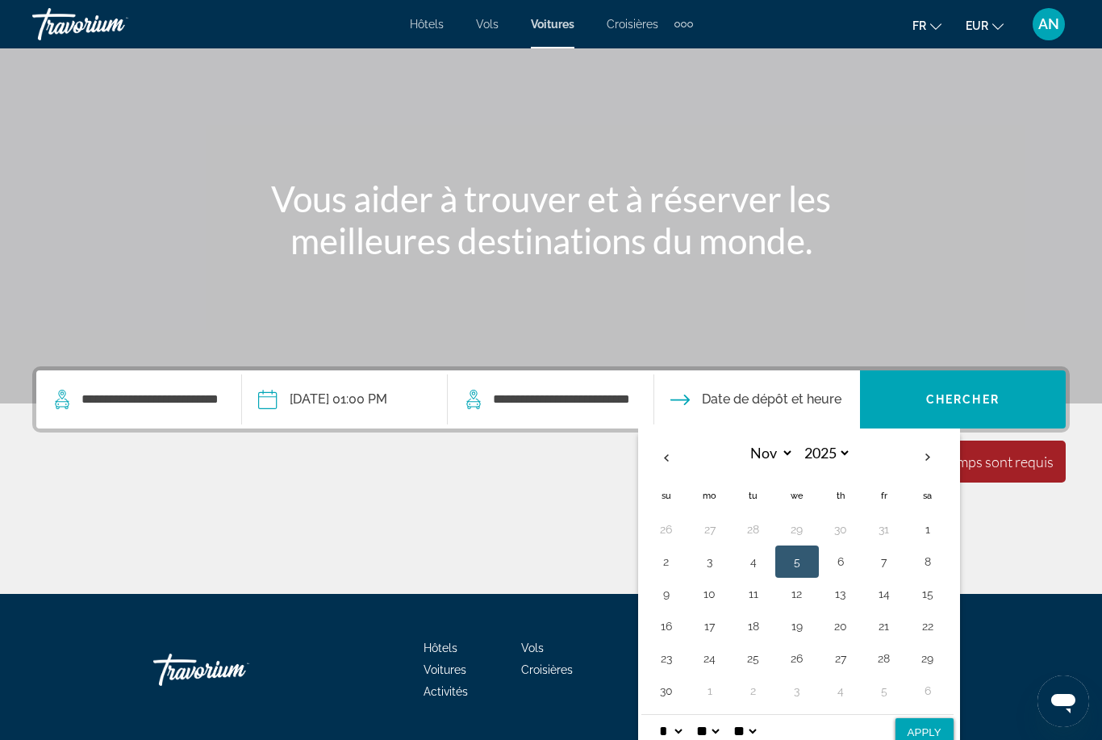
click at [685, 739] on select "* * * * * * * * * ** ** **" at bounding box center [670, 731] width 29 height 32
select select "*"
click at [938, 735] on button "Apply" at bounding box center [925, 732] width 58 height 29
type input "**********"
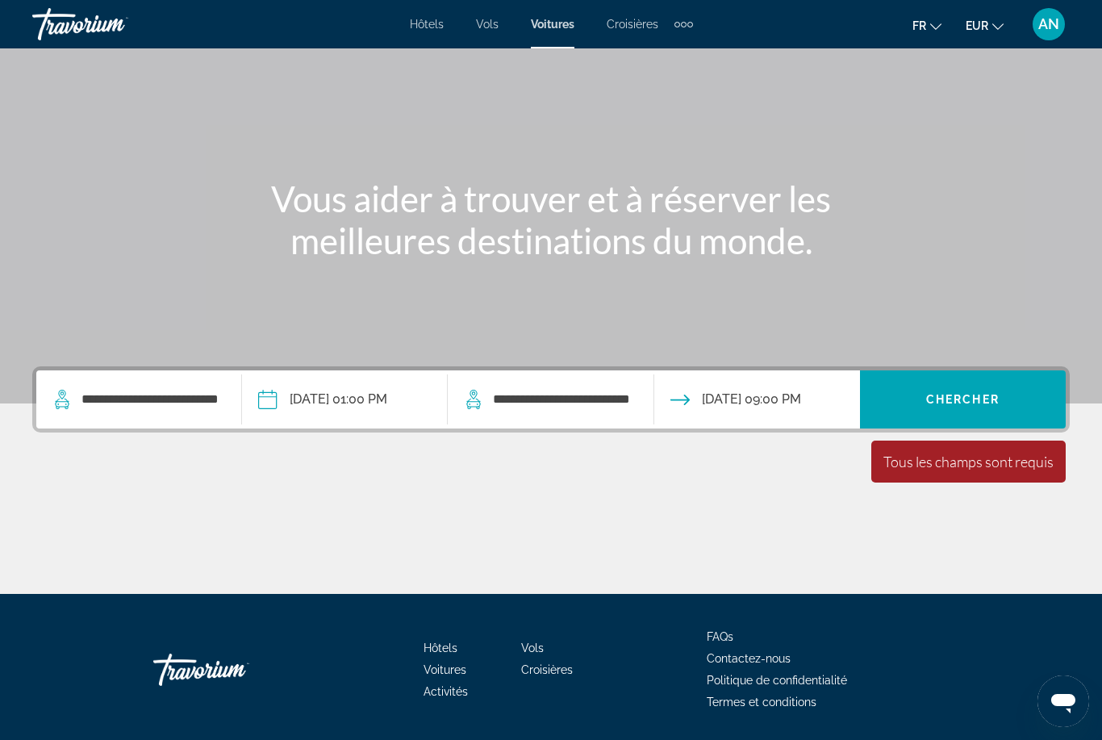
click at [960, 399] on span "Chercher" at bounding box center [962, 399] width 73 height 13
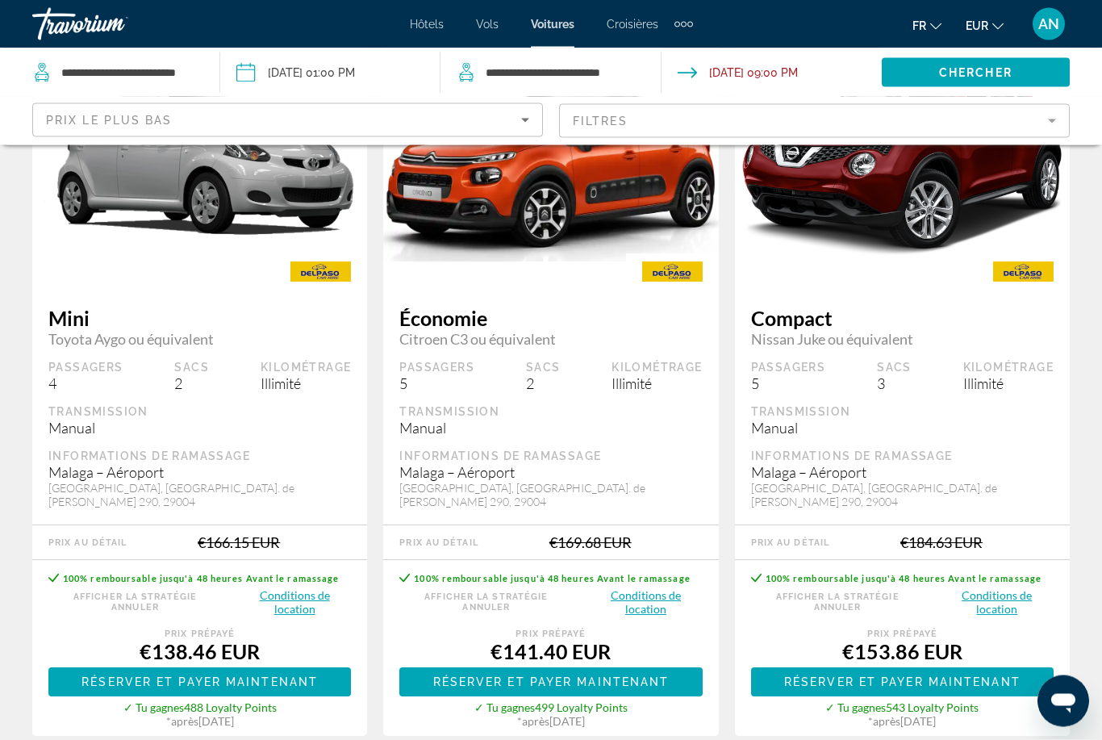
scroll to position [170, 0]
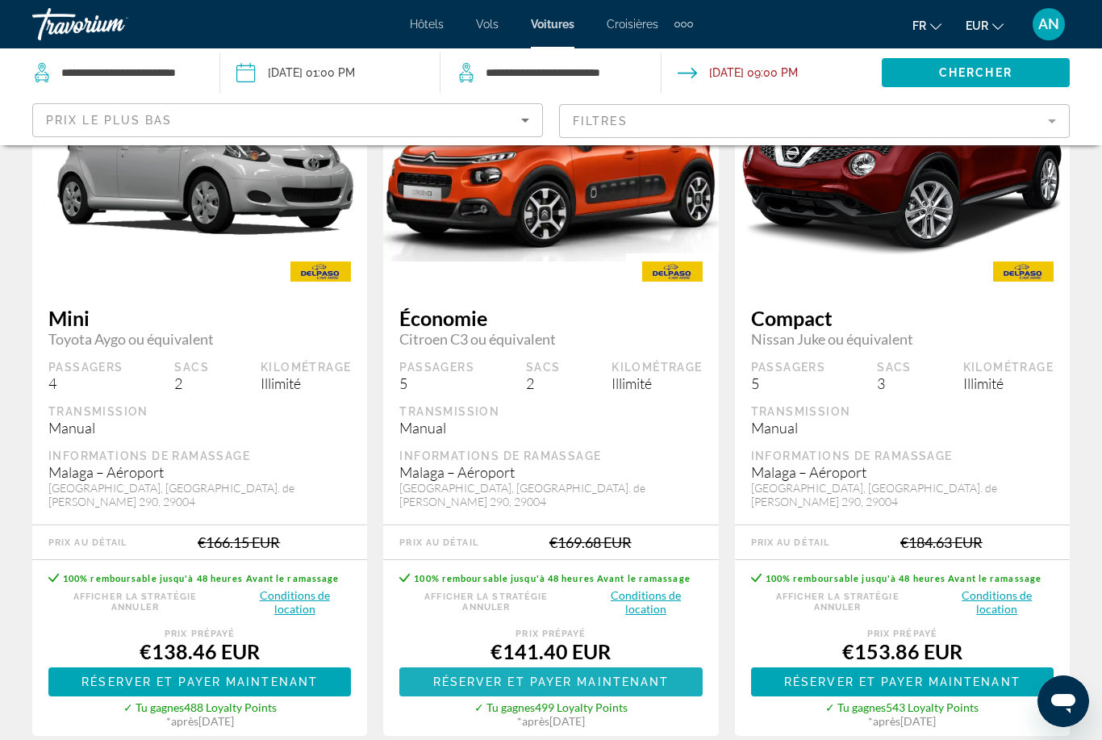
click at [577, 675] on span "Réserver et payer maintenant" at bounding box center [551, 681] width 236 height 13
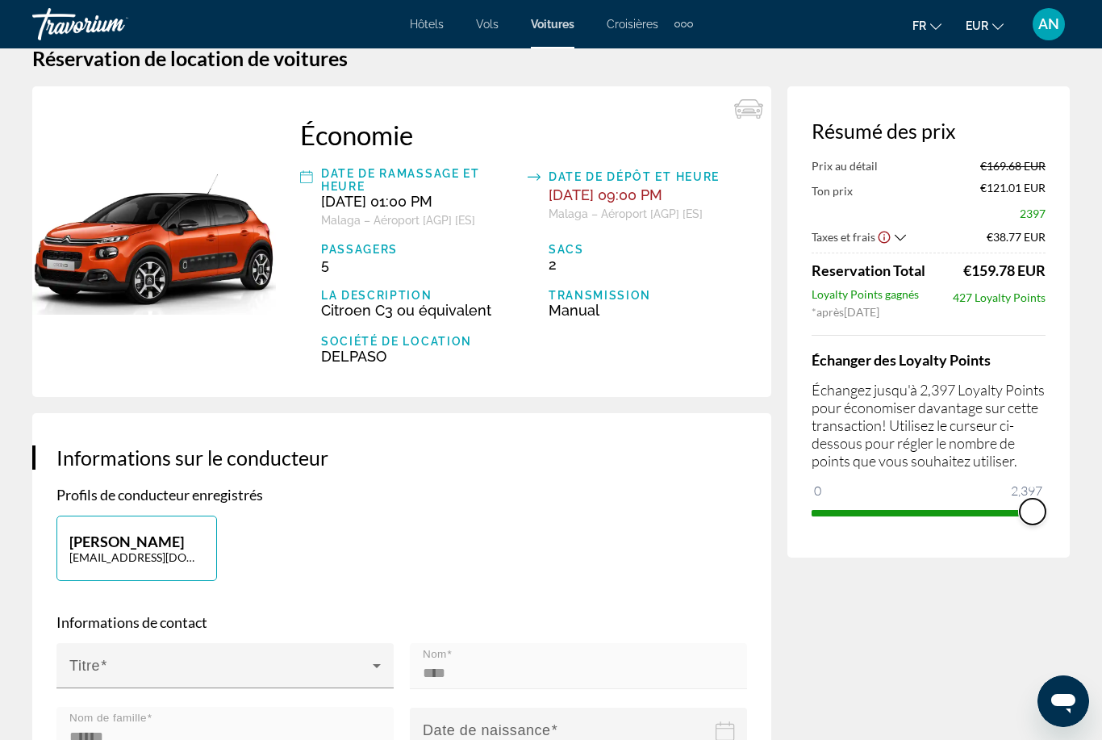
scroll to position [35, 0]
click at [154, 329] on figure "Main content" at bounding box center [154, 241] width 244 height 311
click at [434, 27] on span "Hôtels" at bounding box center [427, 24] width 34 height 13
